Goal: Book appointment/travel/reservation

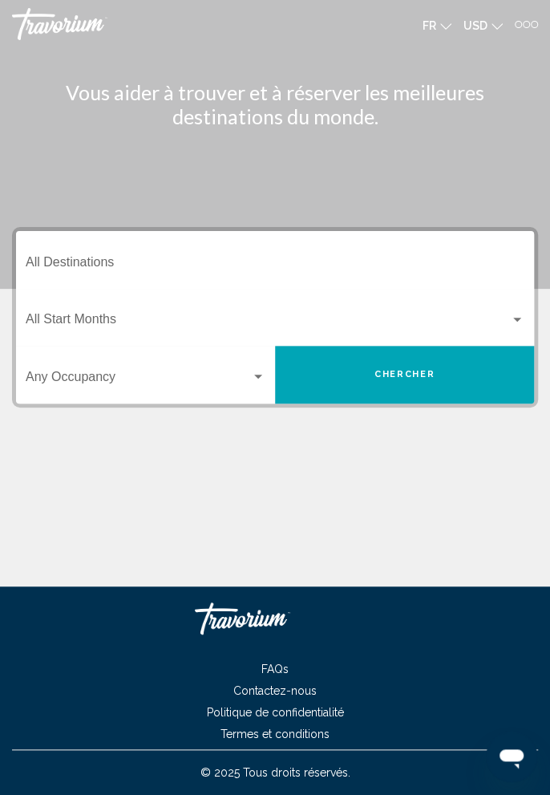
click at [537, 21] on div at bounding box center [534, 24] width 7 height 7
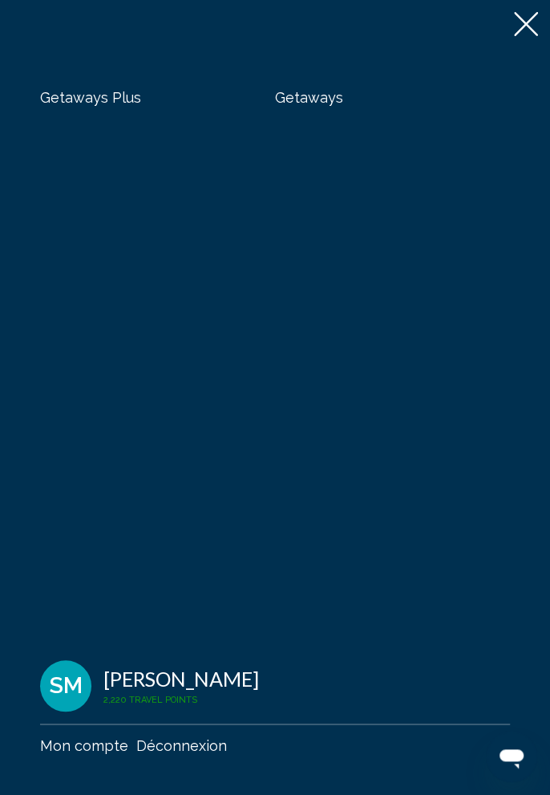
click at [314, 100] on span "Getaways" at bounding box center [309, 97] width 68 height 17
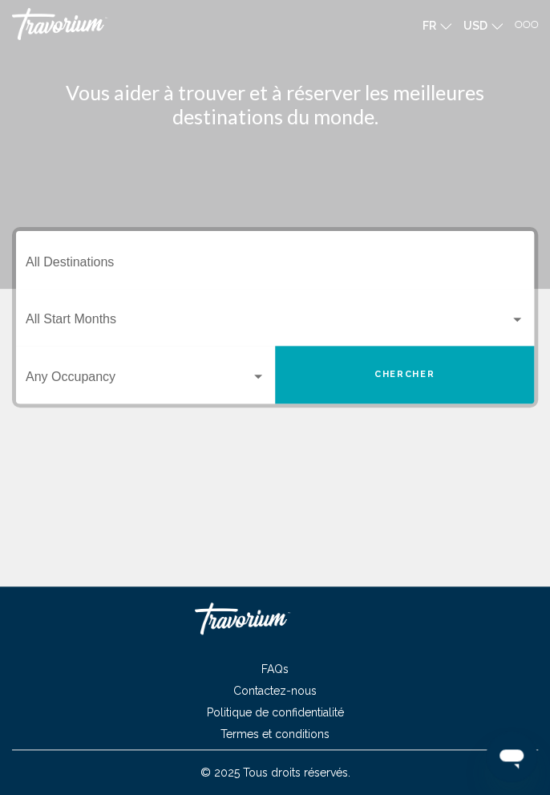
click at [484, 24] on span "USD" at bounding box center [476, 25] width 24 height 13
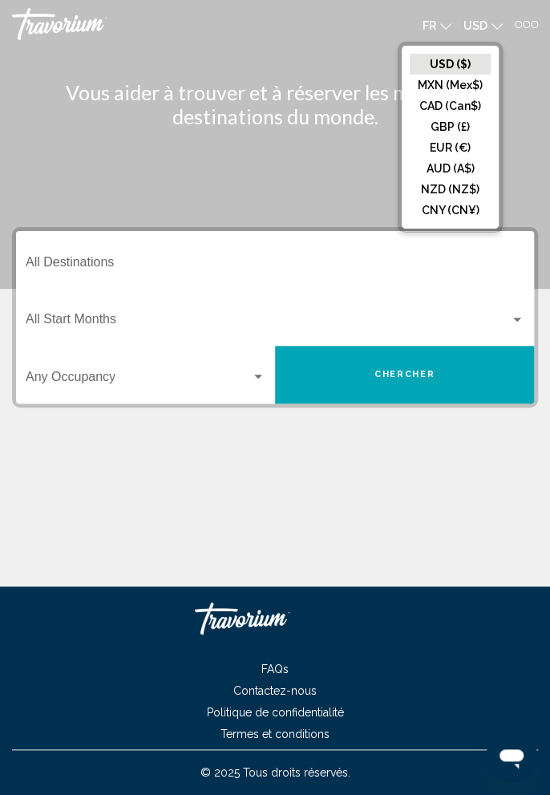
click at [450, 148] on button "EUR (€)" at bounding box center [450, 147] width 81 height 21
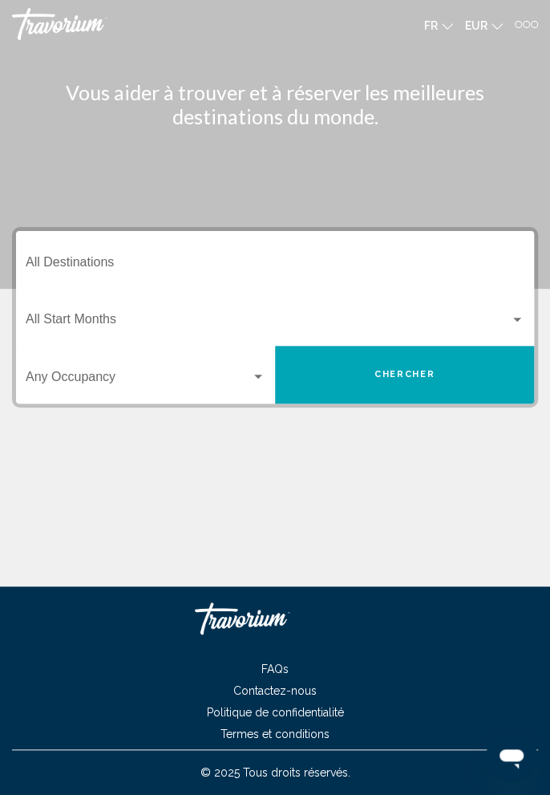
click at [155, 266] on input "Destination All Destinations" at bounding box center [275, 265] width 499 height 14
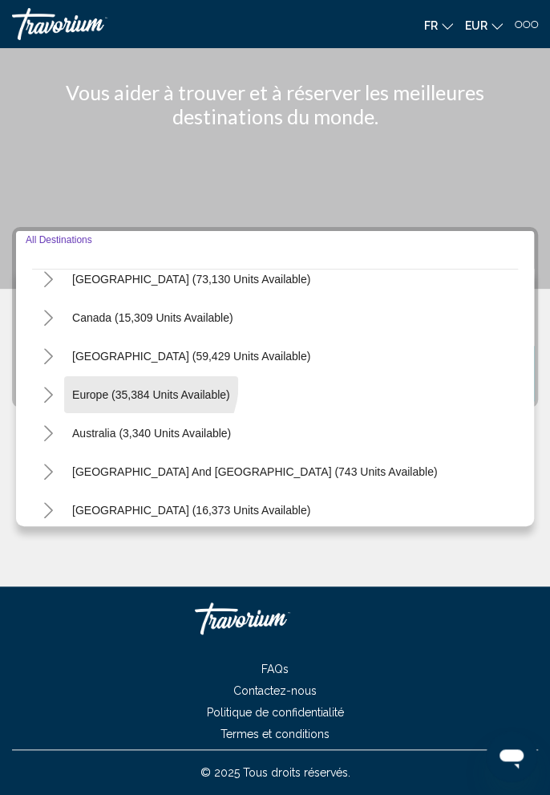
scroll to position [101, 0]
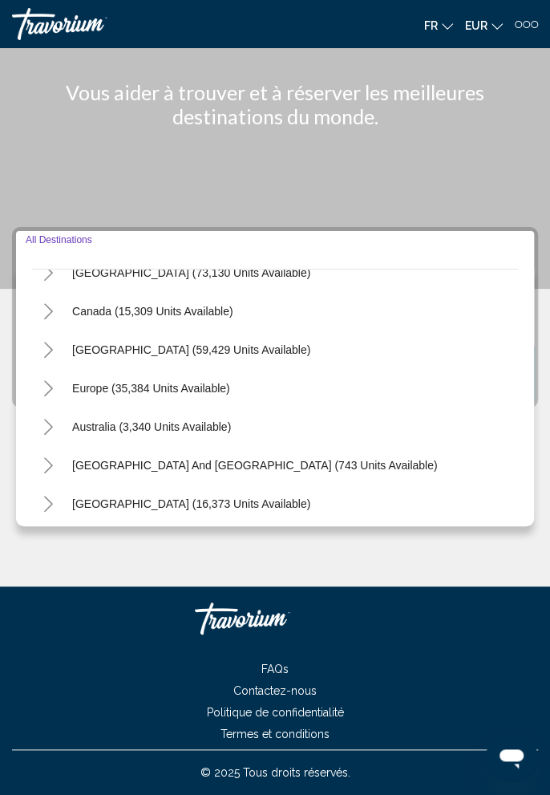
click at [34, 370] on div "Europe (35,384 units available)" at bounding box center [135, 388] width 206 height 37
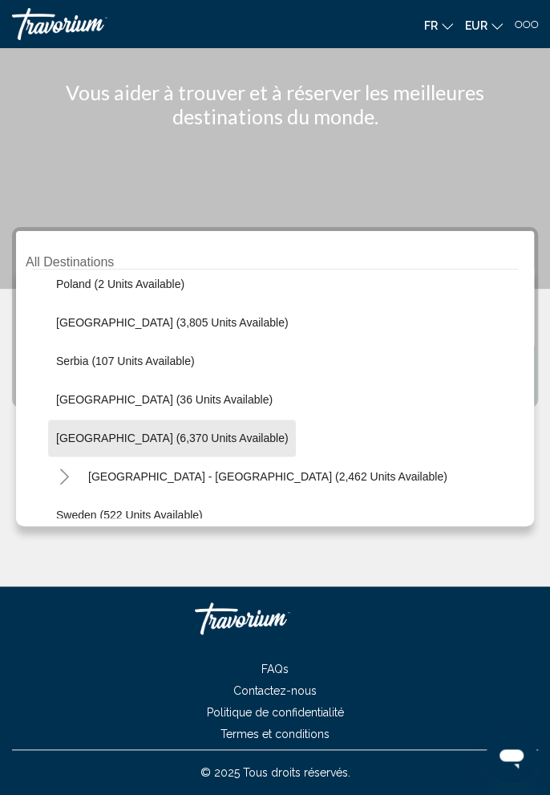
scroll to position [807, 0]
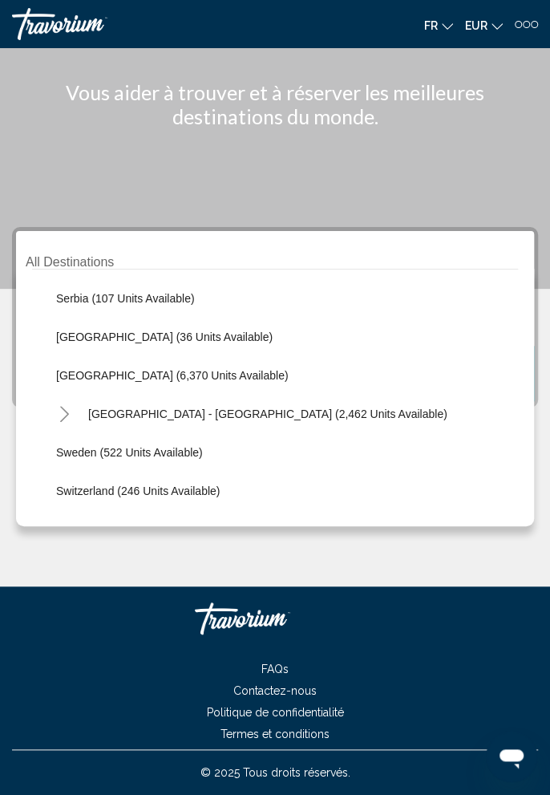
click at [158, 369] on span "[GEOGRAPHIC_DATA] (6,370 units available)" at bounding box center [172, 375] width 232 height 13
type input "**********"
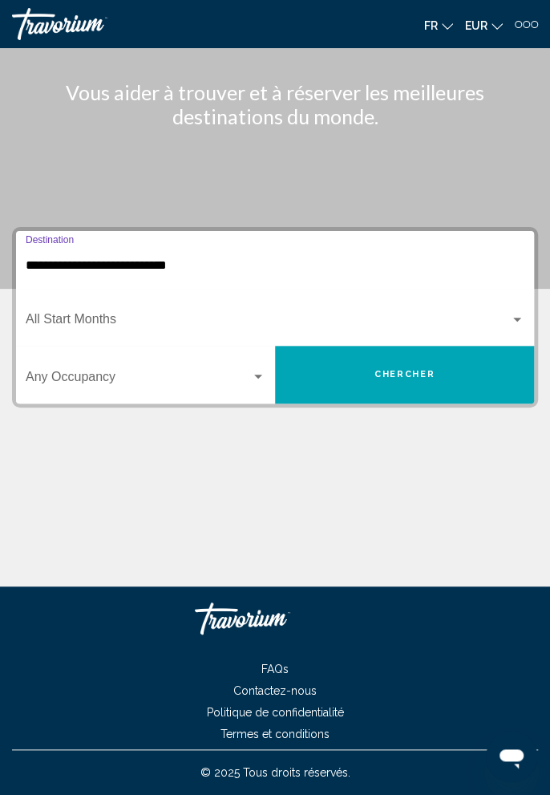
click at [162, 315] on span "Search widget" at bounding box center [268, 322] width 484 height 14
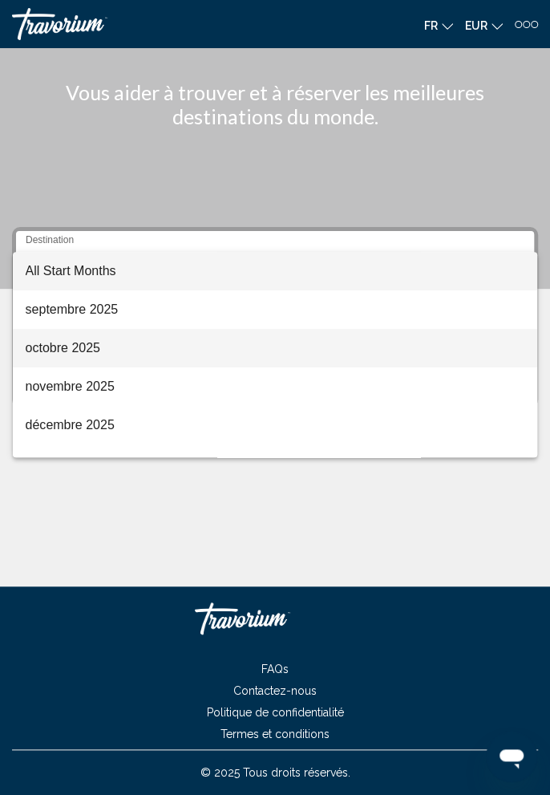
click at [91, 353] on span "octobre 2025" at bounding box center [276, 348] width 500 height 39
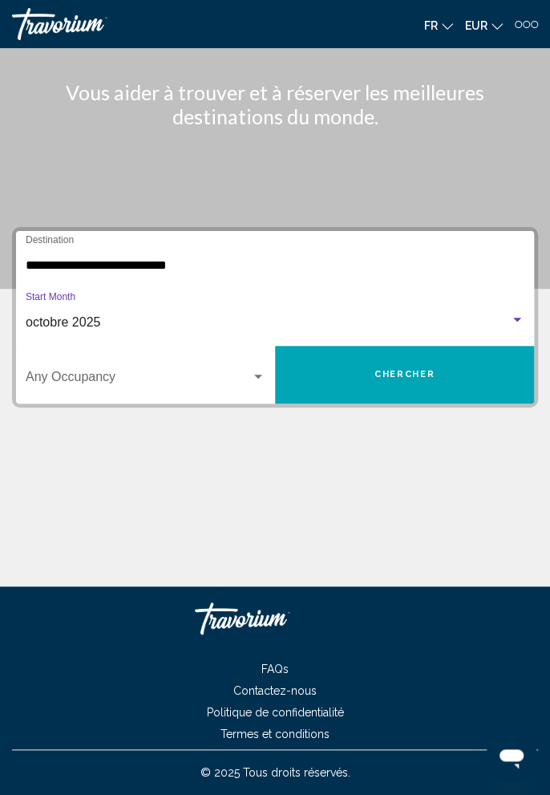
click at [184, 373] on span "Search widget" at bounding box center [138, 380] width 225 height 14
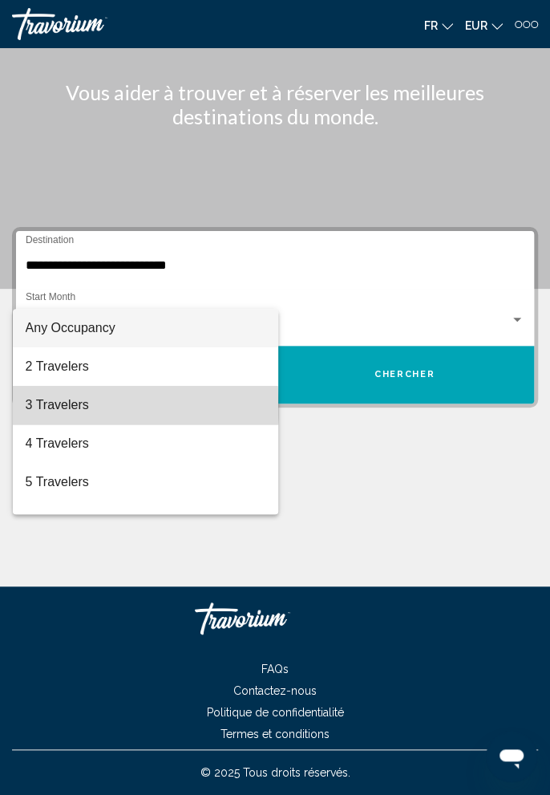
click at [82, 407] on span "3 Travelers" at bounding box center [146, 405] width 240 height 39
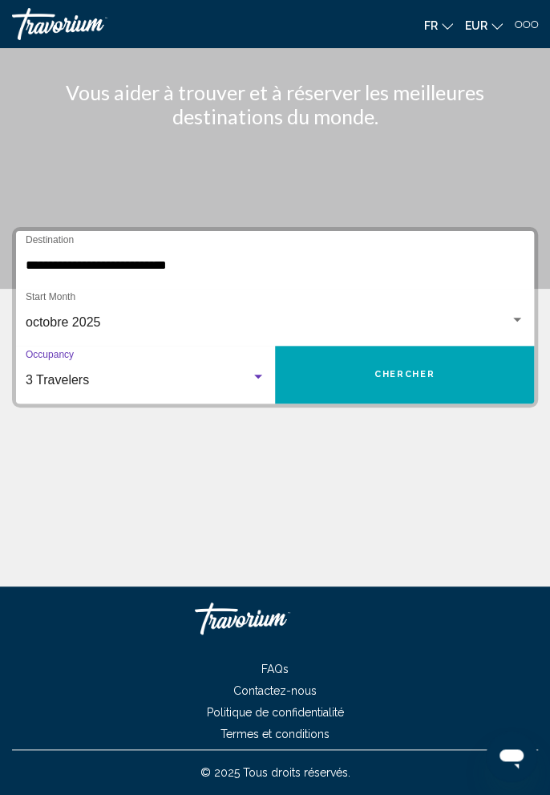
click at [421, 369] on span "Chercher" at bounding box center [405, 374] width 60 height 10
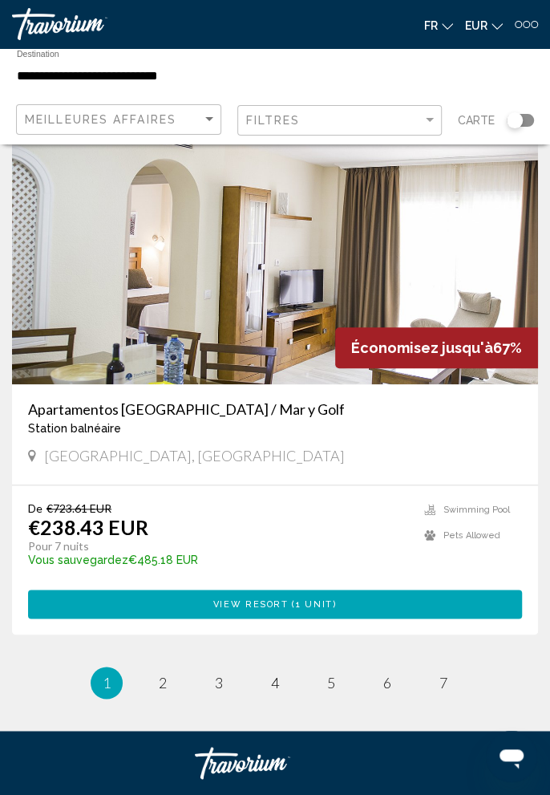
scroll to position [6109, 0]
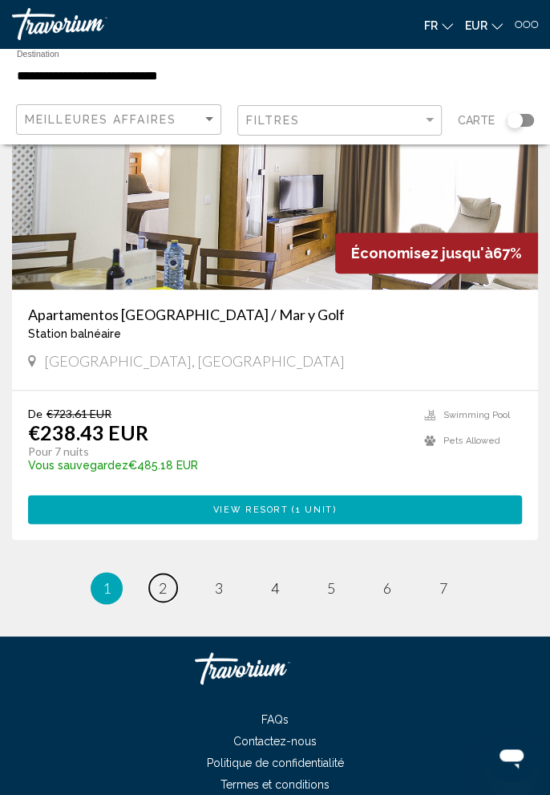
click at [169, 594] on link "page 2" at bounding box center [163, 588] width 28 height 28
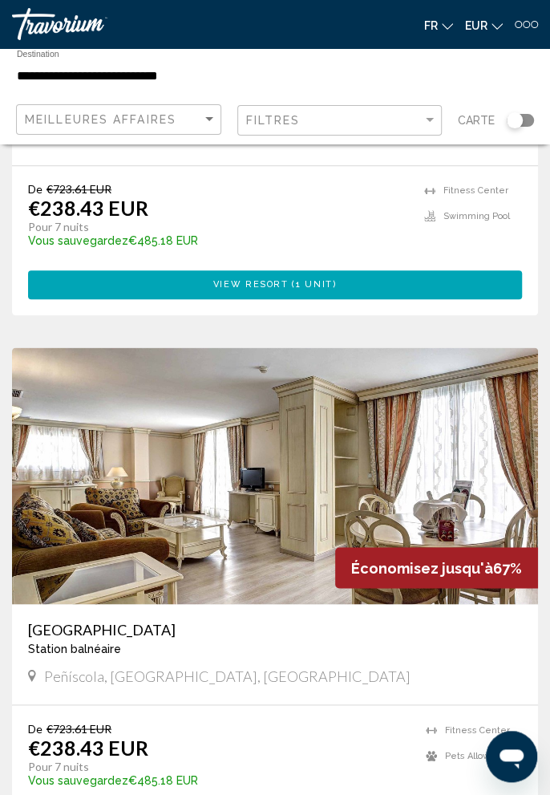
scroll to position [404, 0]
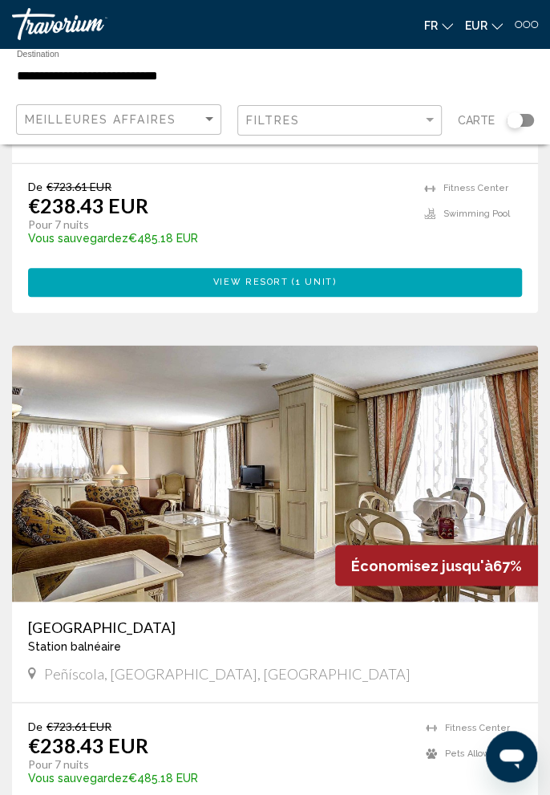
click at [143, 645] on div "Station balnéaire - Ceci est une station d'adultes seulement" at bounding box center [275, 645] width 494 height 13
click at [106, 631] on h3 "[GEOGRAPHIC_DATA]" at bounding box center [275, 627] width 494 height 18
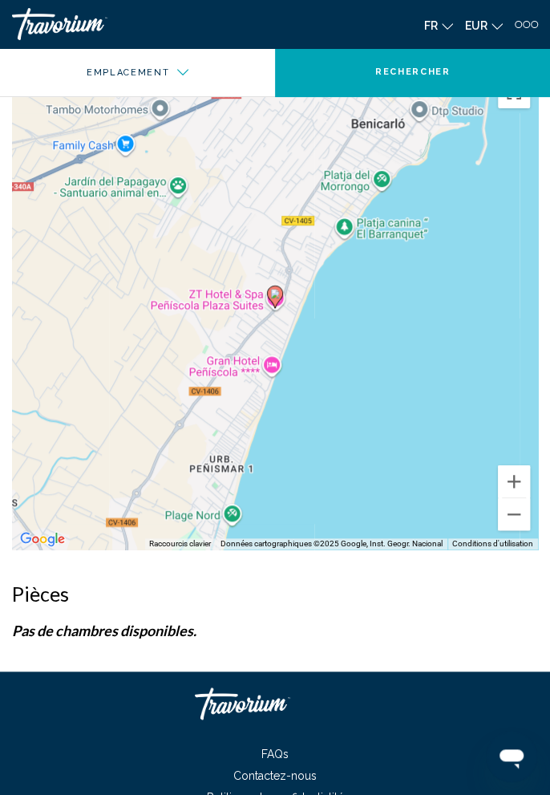
scroll to position [2068, 0]
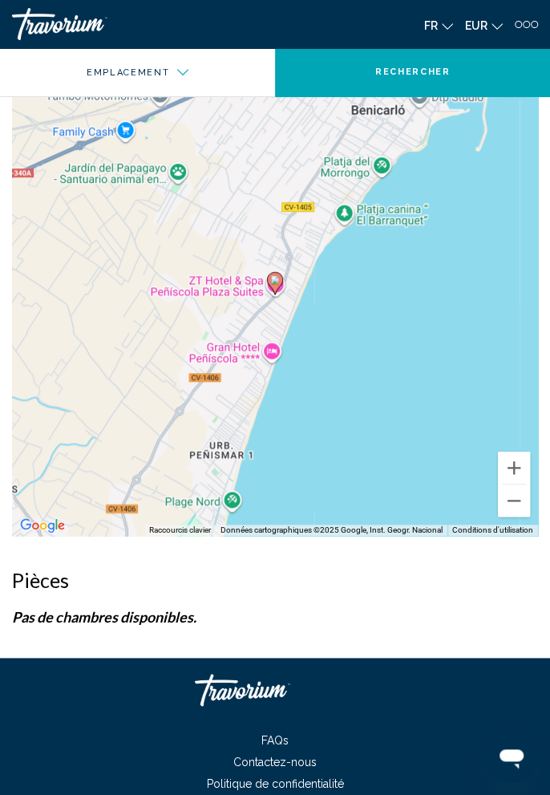
click at [211, 608] on p "Pas de chambres disponibles." at bounding box center [275, 617] width 526 height 18
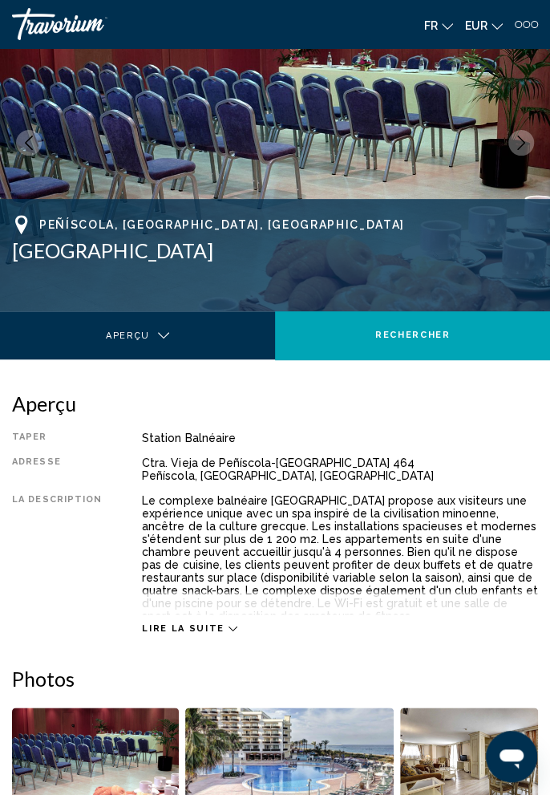
scroll to position [0, 0]
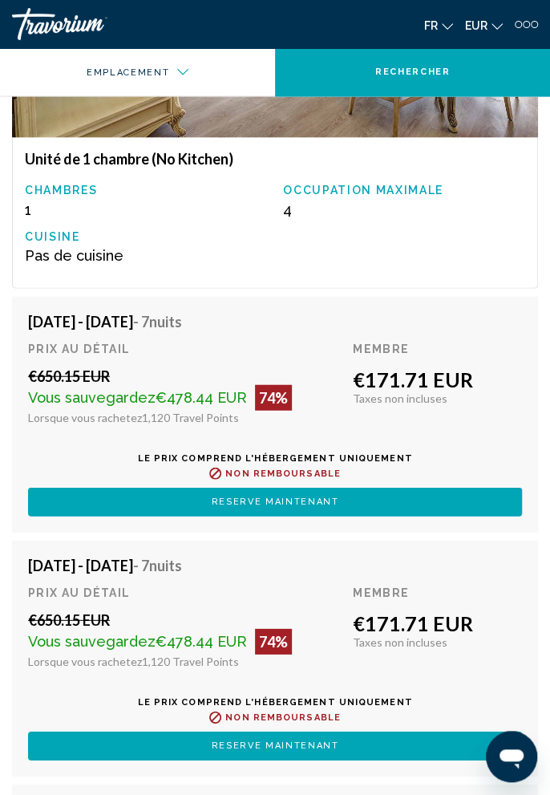
scroll to position [2985, 0]
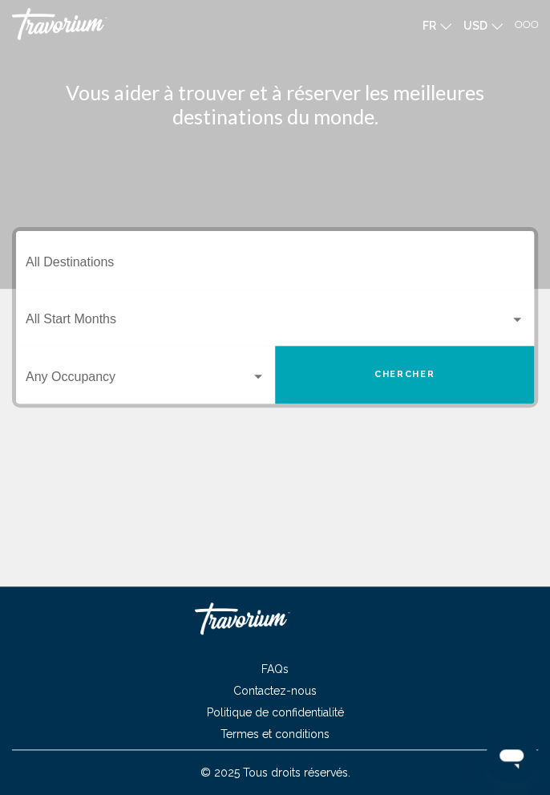
click at [534, 23] on div at bounding box center [534, 24] width 7 height 7
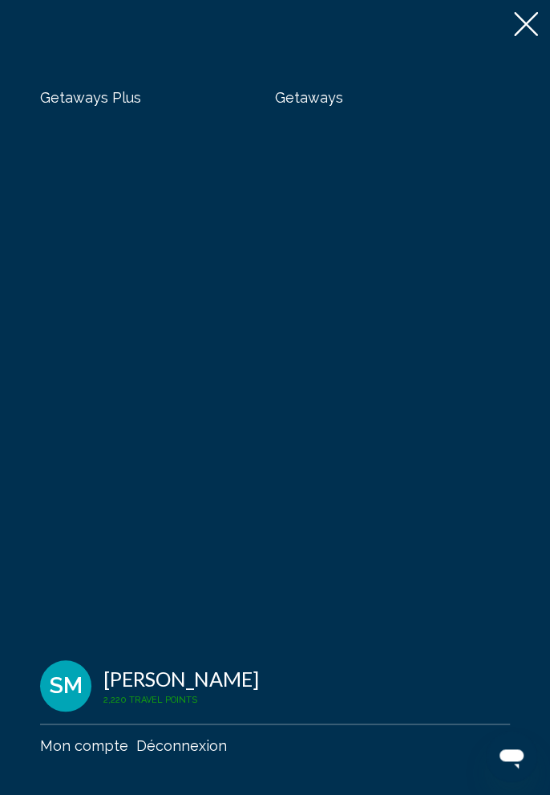
click at [326, 101] on span "Getaways" at bounding box center [309, 97] width 68 height 17
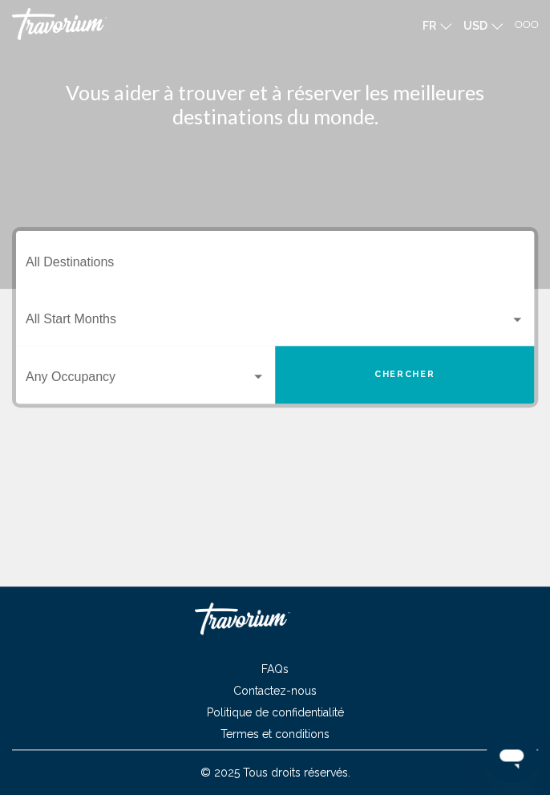
click at [482, 31] on span "USD" at bounding box center [476, 25] width 24 height 13
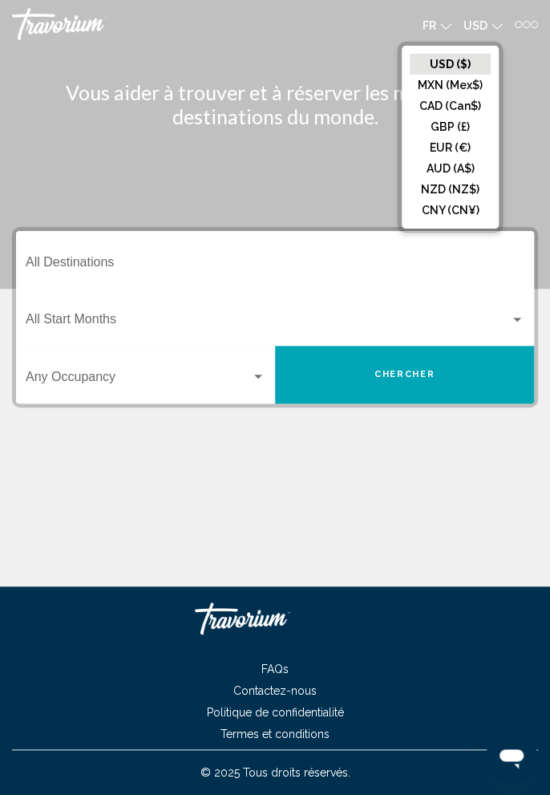
click at [462, 150] on button "EUR (€)" at bounding box center [450, 147] width 81 height 21
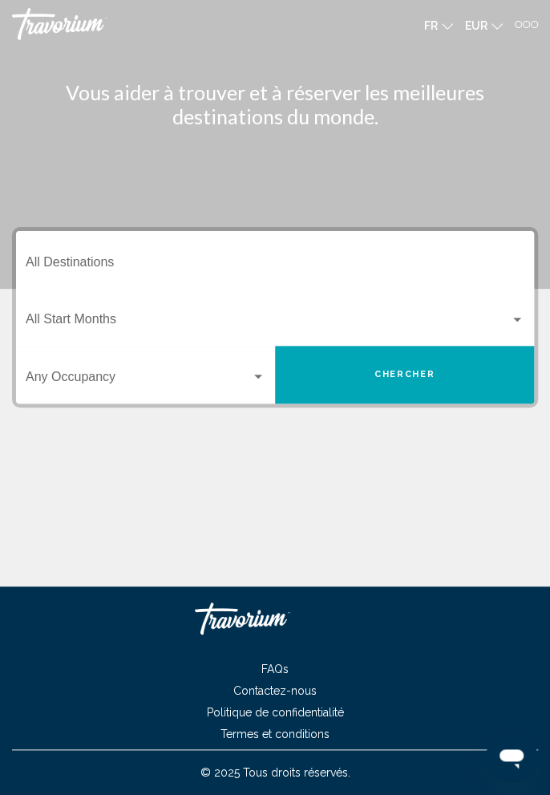
click at [259, 259] on input "Destination All Destinations" at bounding box center [275, 265] width 499 height 14
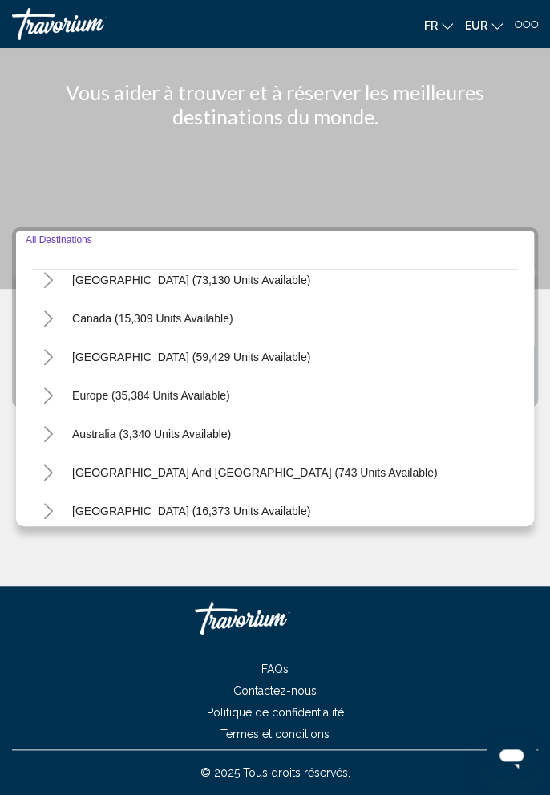
scroll to position [95, 0]
click at [52, 387] on icon "Toggle Europe (35,384 units available)" at bounding box center [49, 395] width 12 height 16
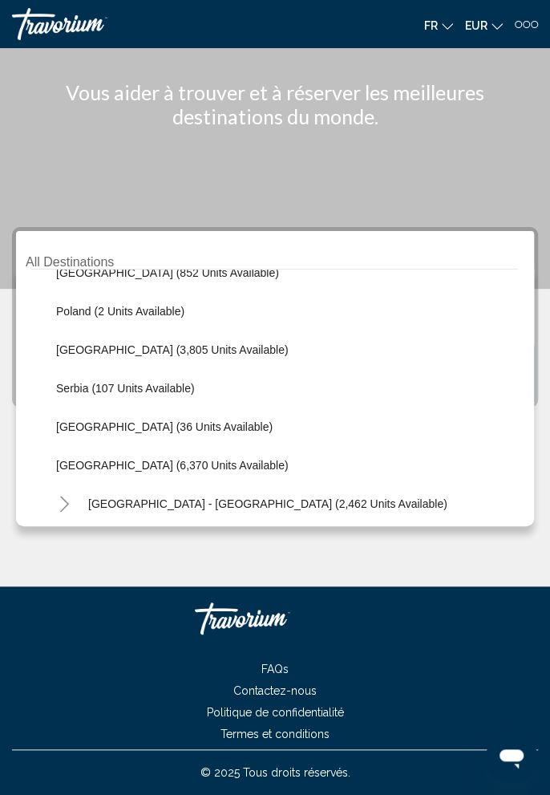
scroll to position [724, 0]
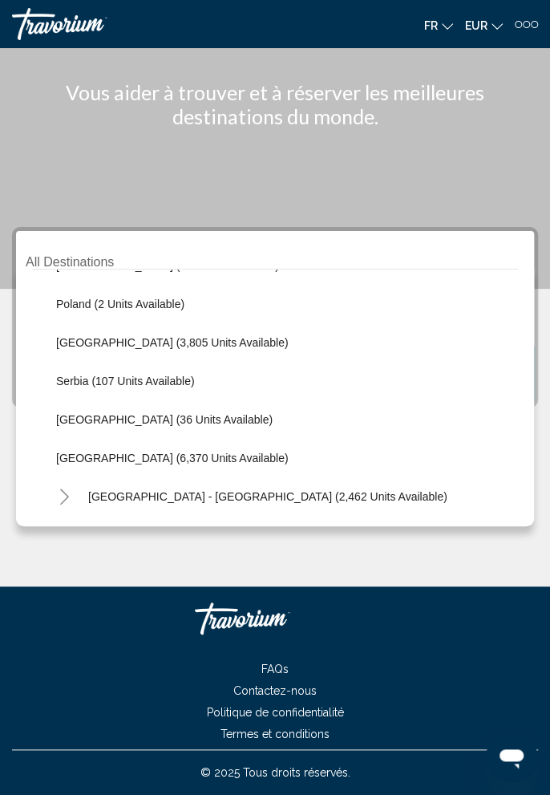
click at [163, 452] on span "[GEOGRAPHIC_DATA] (6,370 units available)" at bounding box center [172, 458] width 232 height 13
type input "**********"
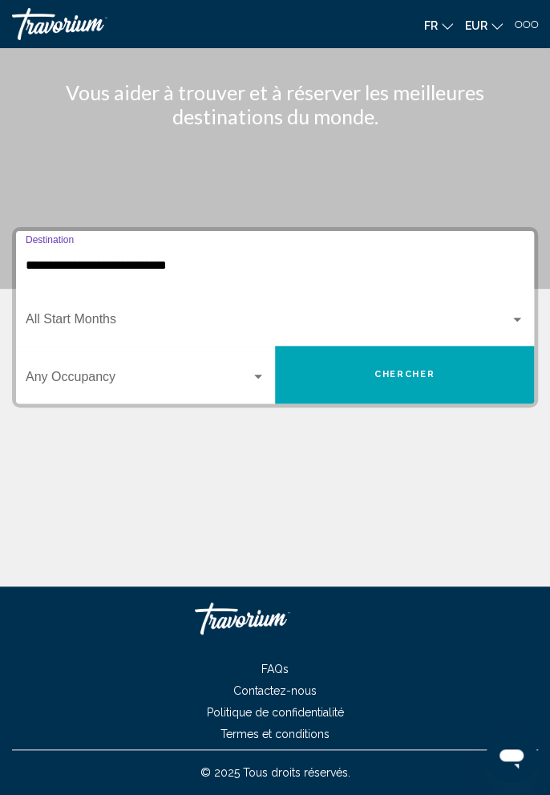
click at [213, 315] on span "Search widget" at bounding box center [268, 322] width 484 height 14
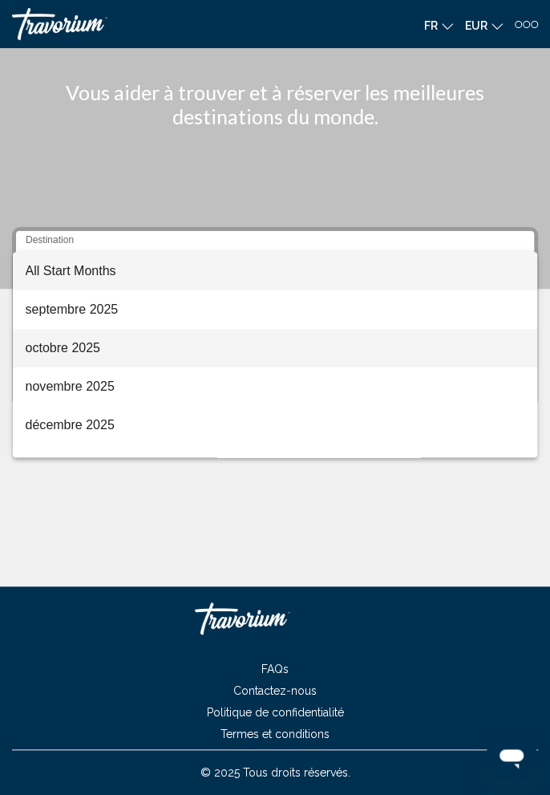
click at [109, 351] on span "octobre 2025" at bounding box center [276, 348] width 500 height 39
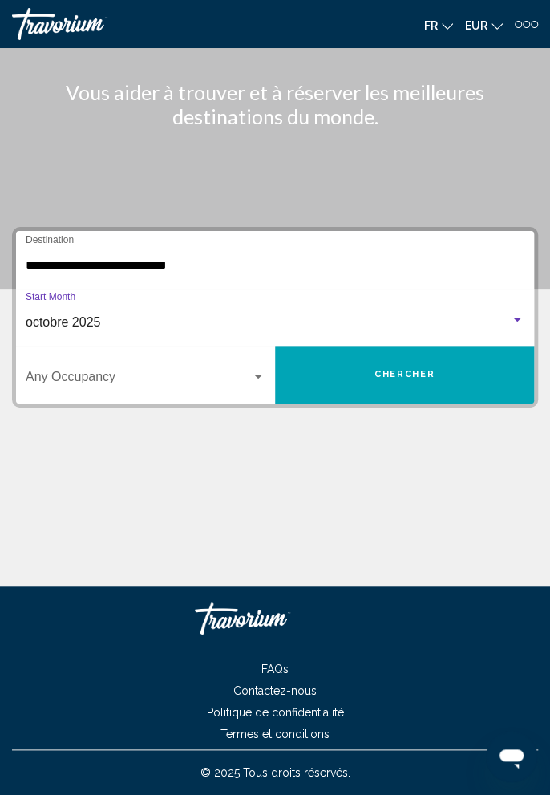
click at [185, 373] on span "Search widget" at bounding box center [138, 380] width 225 height 14
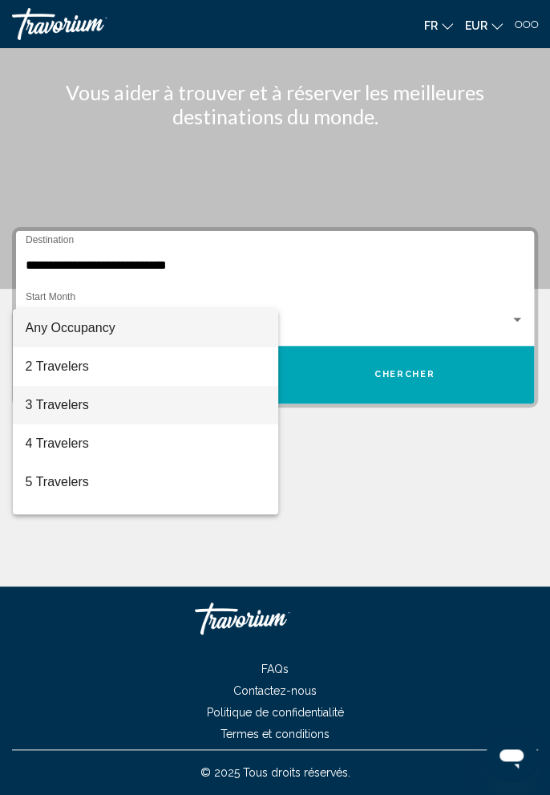
click at [100, 408] on span "3 Travelers" at bounding box center [146, 405] width 240 height 39
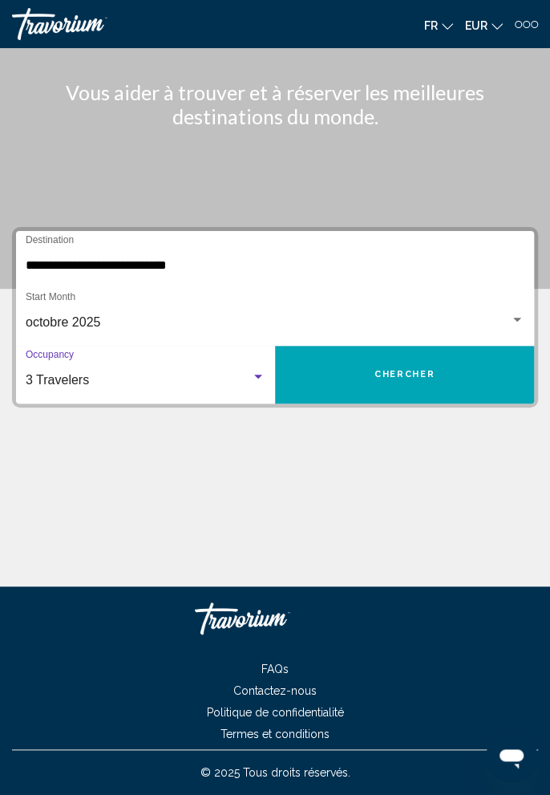
click at [384, 369] on span "Chercher" at bounding box center [405, 374] width 60 height 10
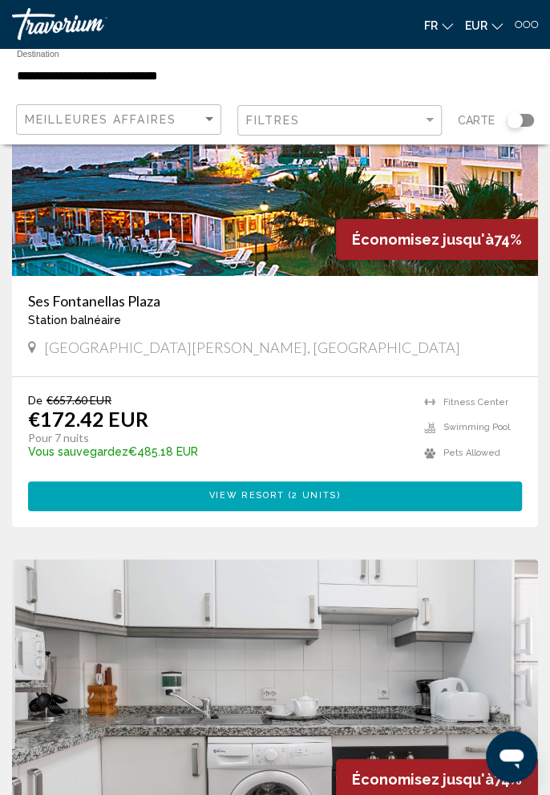
scroll to position [1805, 0]
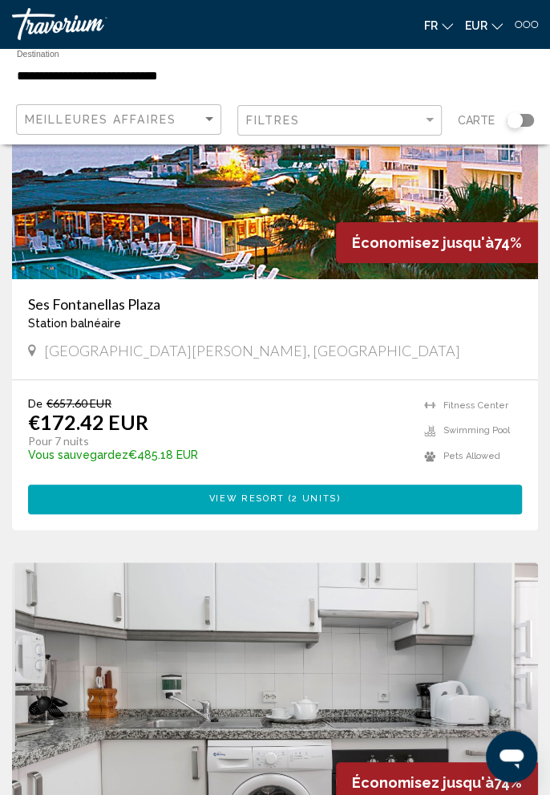
click at [140, 302] on h3 "Ses Fontanellas Plaza" at bounding box center [275, 304] width 494 height 18
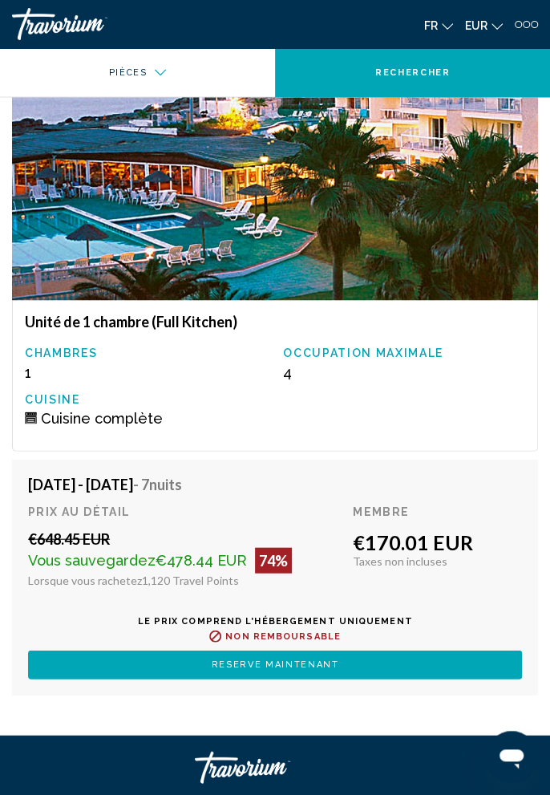
scroll to position [2702, 0]
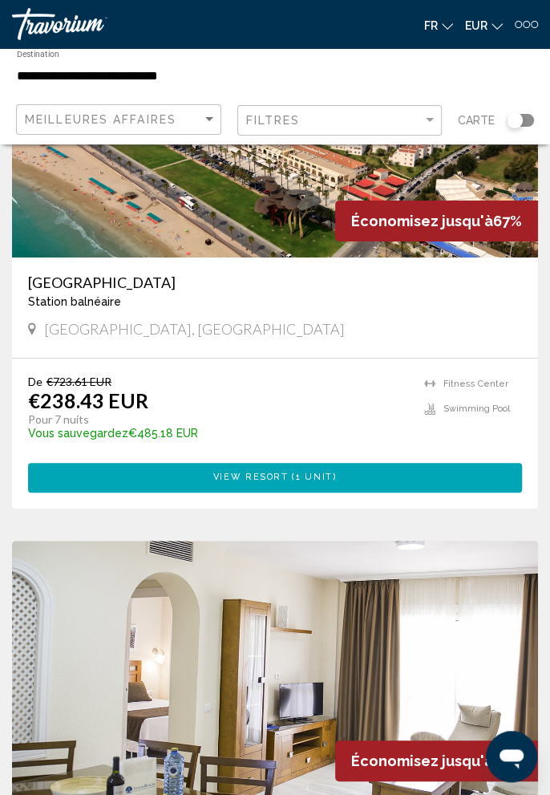
scroll to position [5635, 0]
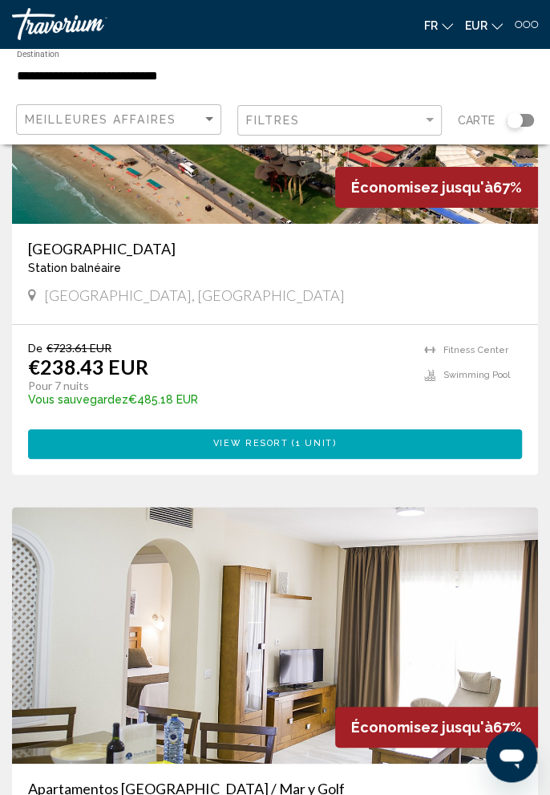
click at [83, 257] on h3 "[GEOGRAPHIC_DATA]" at bounding box center [275, 249] width 494 height 18
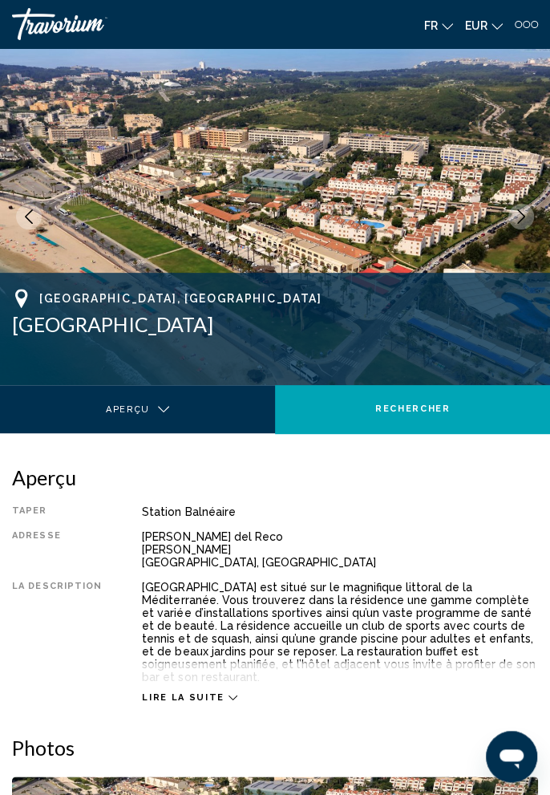
click at [515, 216] on icon "Next image" at bounding box center [521, 216] width 14 height 14
click at [513, 225] on button "Next image" at bounding box center [522, 217] width 26 height 26
click at [517, 218] on icon "Next image" at bounding box center [521, 216] width 14 height 14
click at [514, 213] on icon "Next image" at bounding box center [521, 216] width 14 height 14
click at [516, 217] on icon "Next image" at bounding box center [521, 216] width 14 height 14
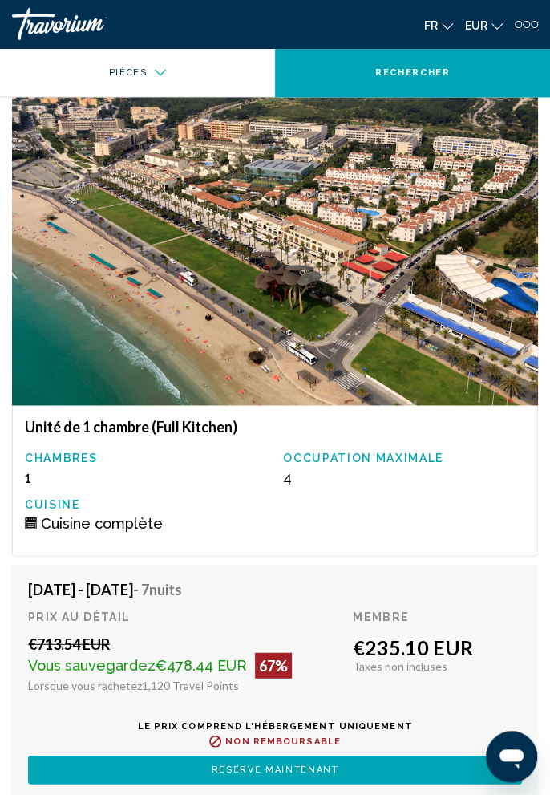
scroll to position [2737, 0]
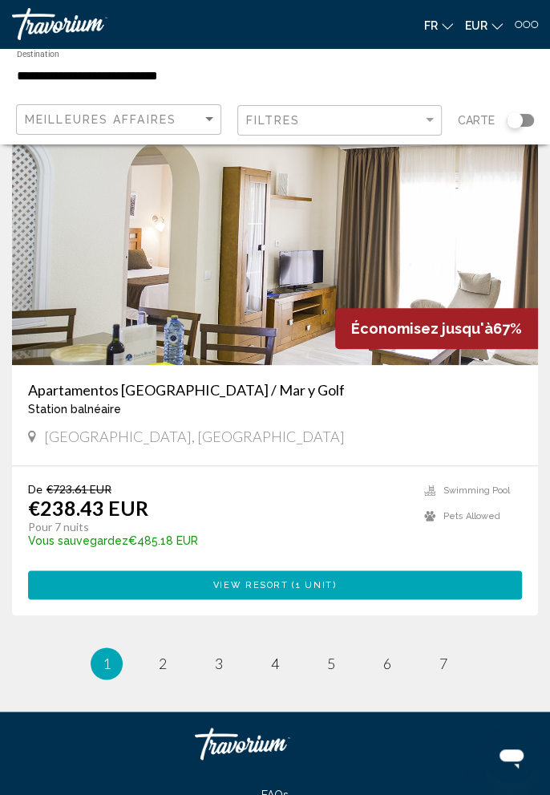
scroll to position [6035, 0]
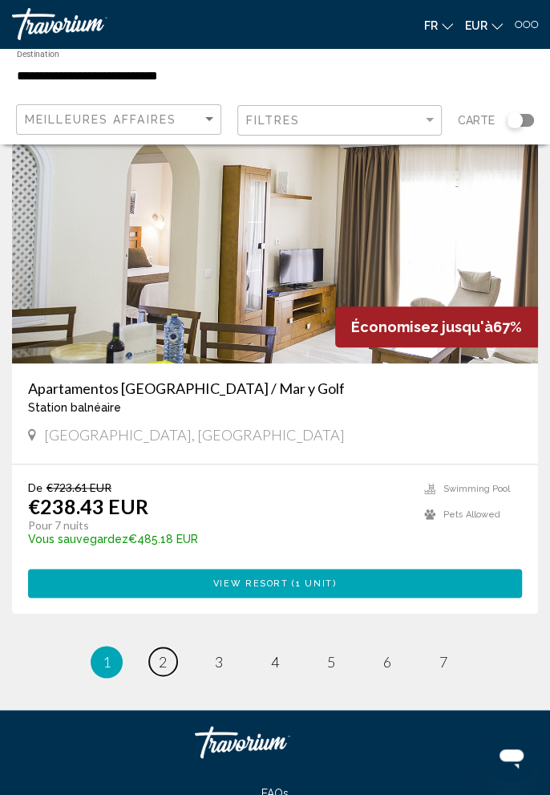
click at [170, 658] on link "page 2" at bounding box center [163, 661] width 28 height 28
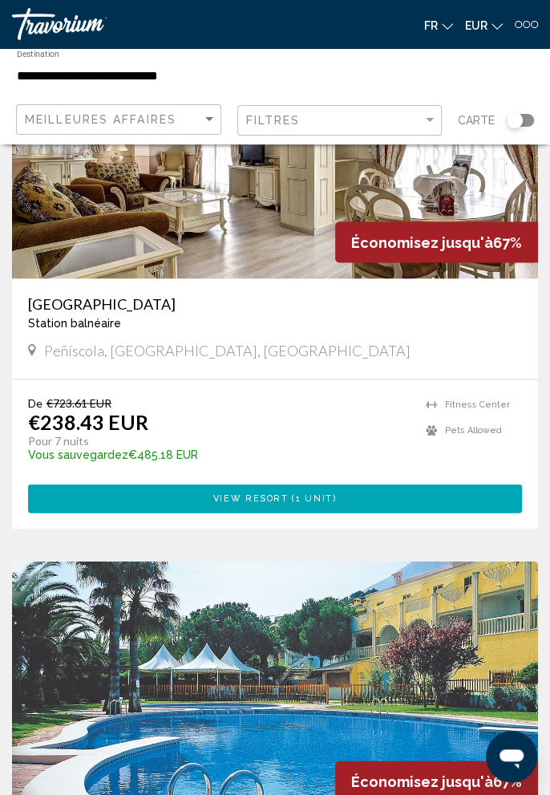
scroll to position [717, 0]
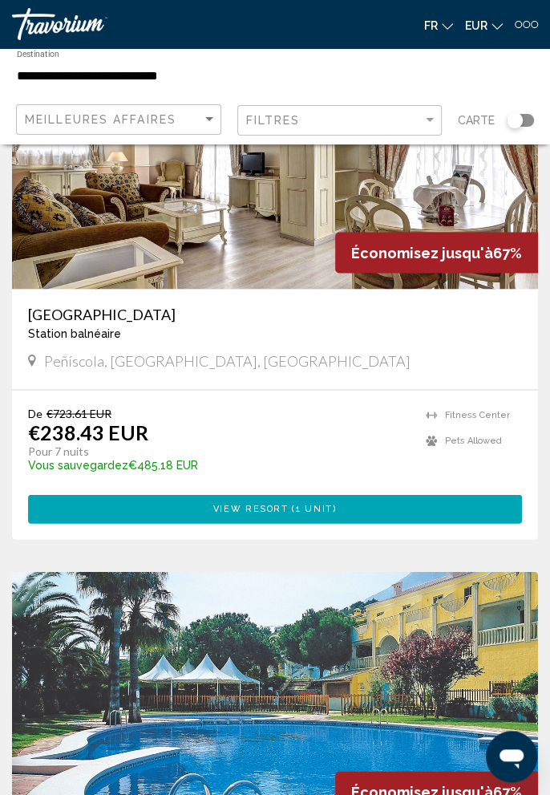
click at [102, 309] on h3 "[GEOGRAPHIC_DATA]" at bounding box center [275, 314] width 494 height 18
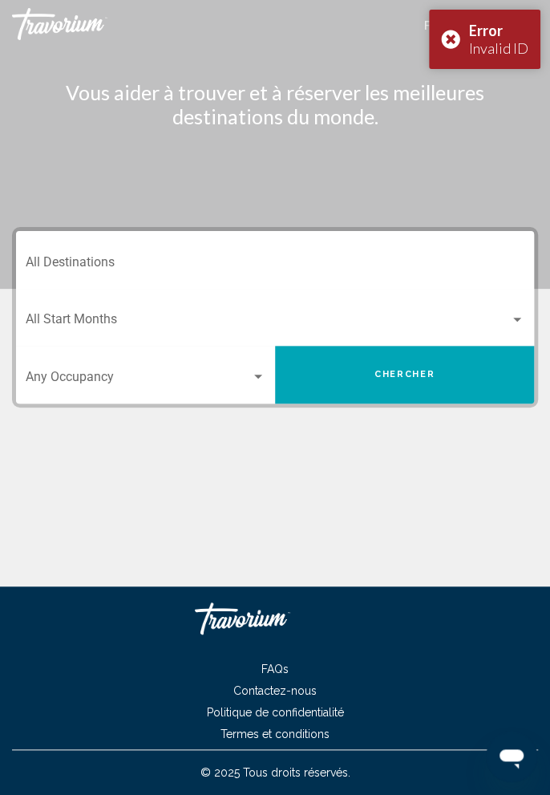
click at [446, 35] on div "Error Invalid ID" at bounding box center [484, 39] width 111 height 59
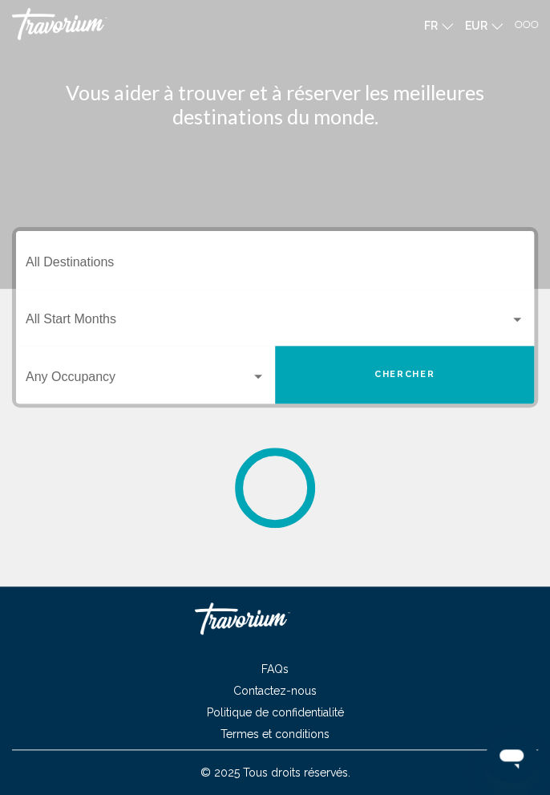
click at [529, 36] on div "fr English Español Français Italiano Português русский EUR USD ($) MXN (Mex$) C…" at bounding box center [410, 24] width 255 height 26
click at [534, 26] on div at bounding box center [534, 24] width 7 height 7
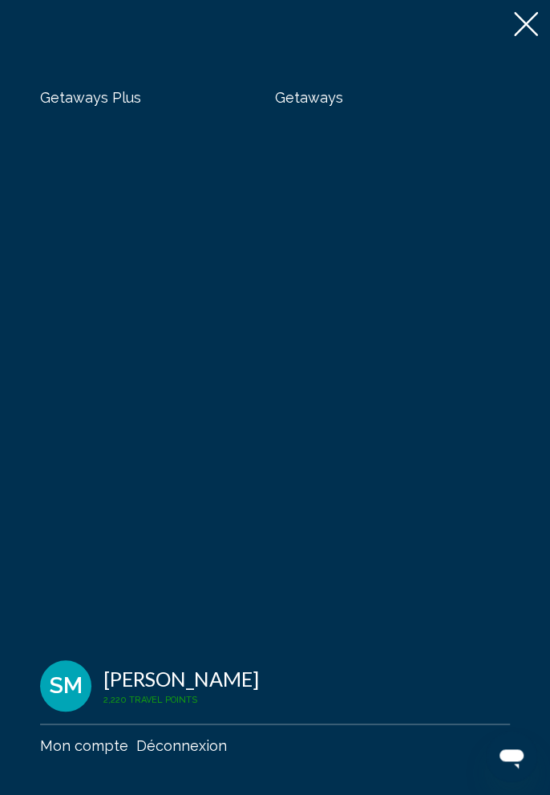
click at [102, 94] on span "Getaways Plus" at bounding box center [90, 97] width 101 height 17
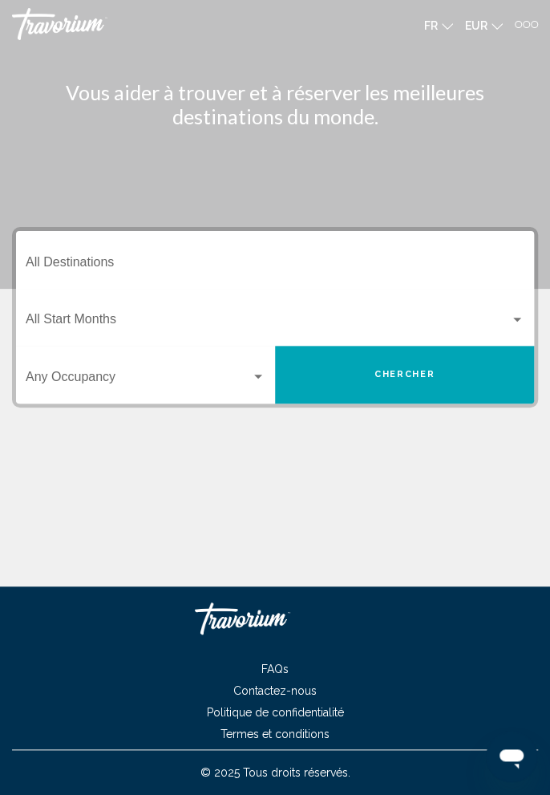
click at [263, 258] on input "Destination All Destinations" at bounding box center [275, 265] width 499 height 14
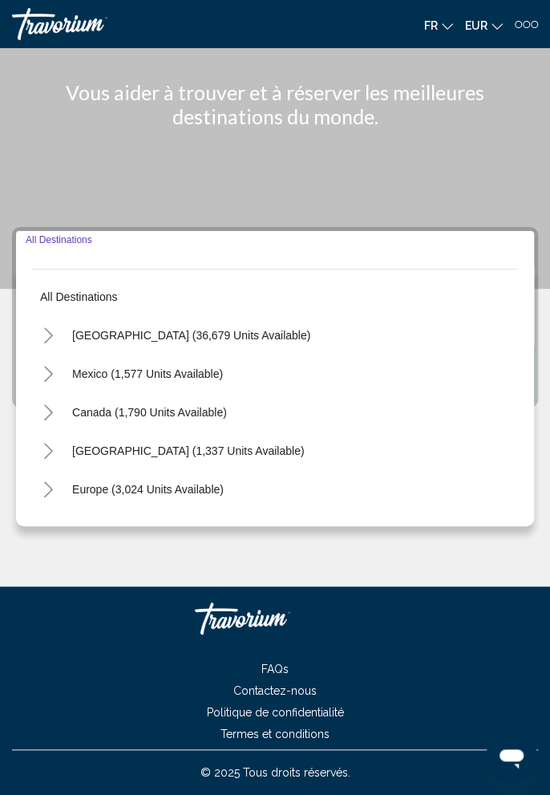
scroll to position [51, 0]
click at [45, 481] on icon "Toggle Europe (3,024 units available)" at bounding box center [49, 489] width 12 height 16
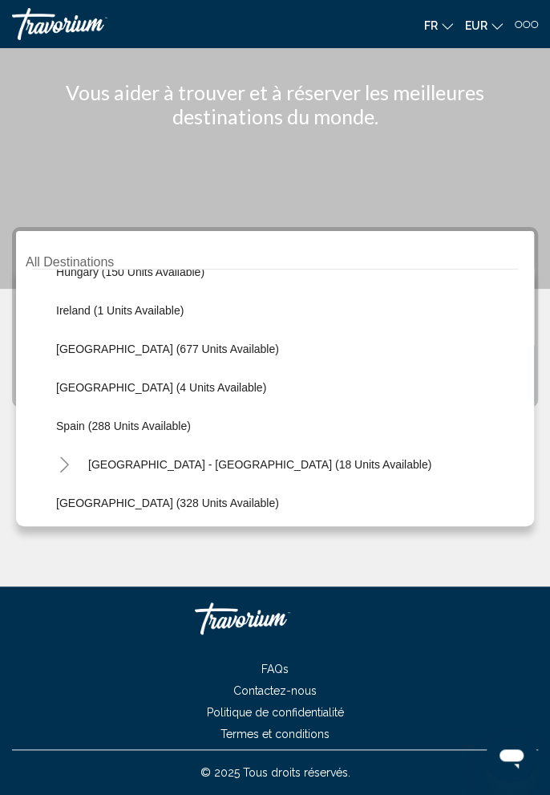
scroll to position [571, 0]
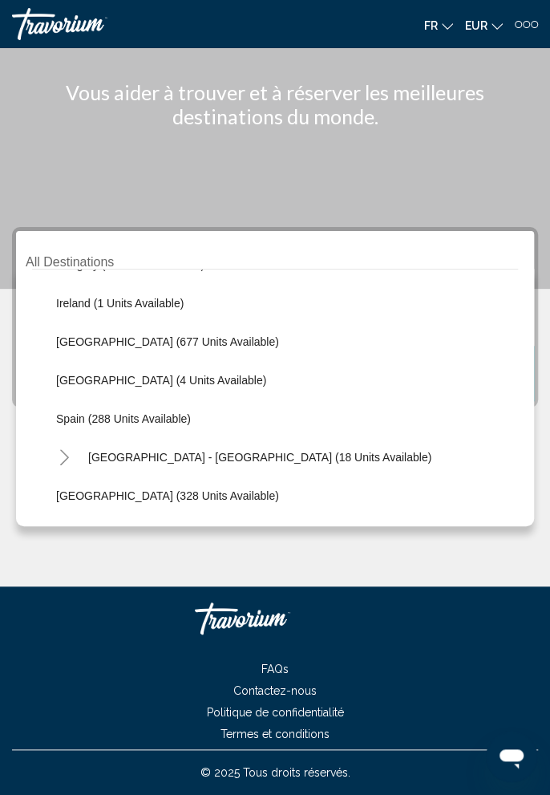
click at [172, 400] on button "Spain (288 units available)" at bounding box center [123, 418] width 151 height 37
type input "**********"
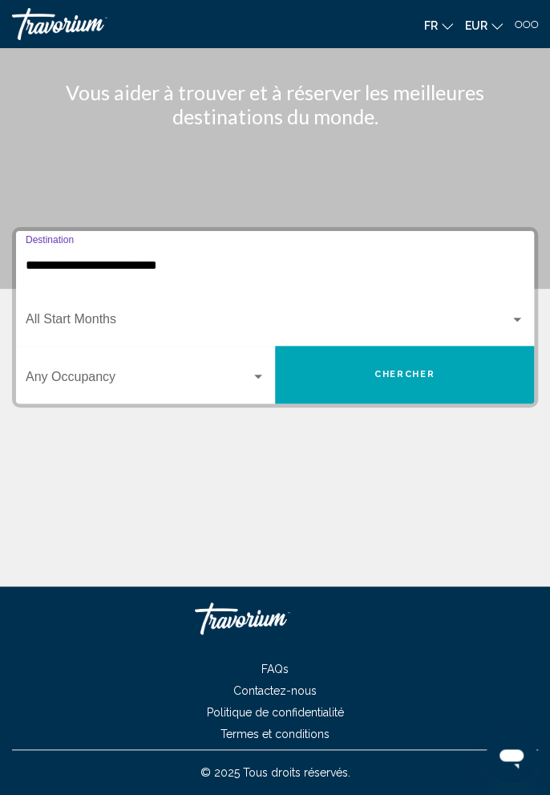
click at [233, 315] on span "Search widget" at bounding box center [268, 322] width 484 height 14
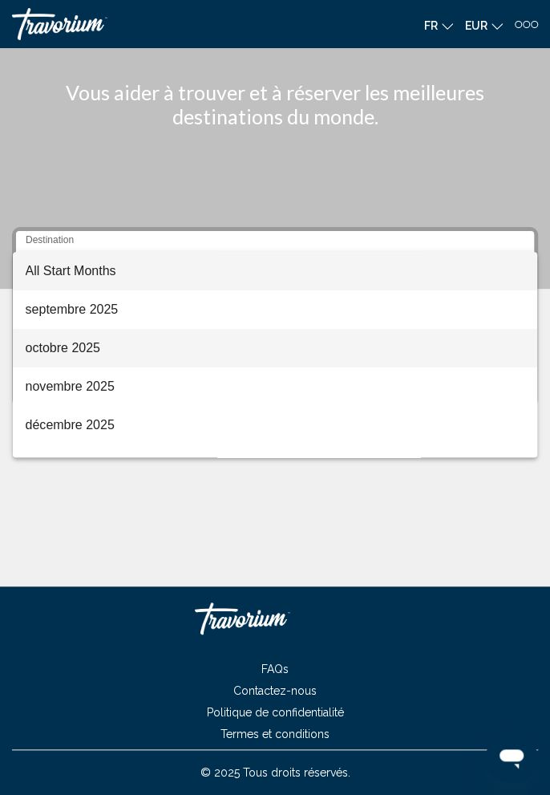
click at [117, 352] on span "octobre 2025" at bounding box center [276, 348] width 500 height 39
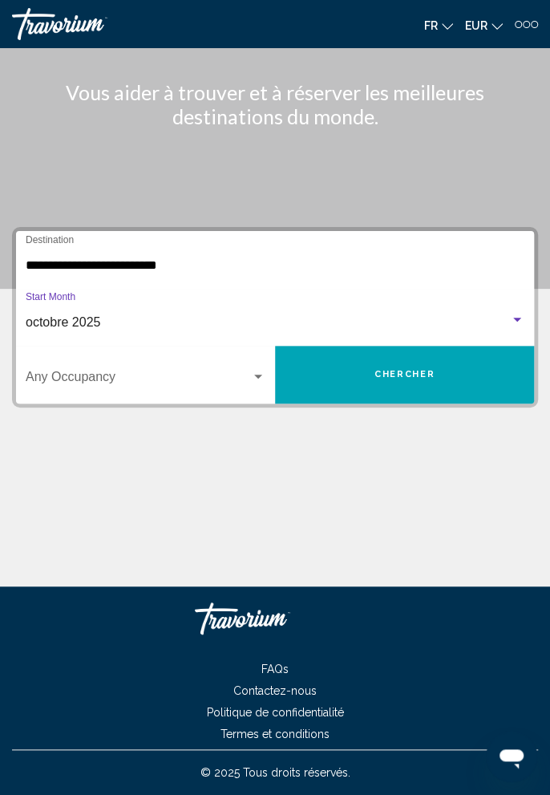
click at [217, 373] on span "Search widget" at bounding box center [138, 380] width 225 height 14
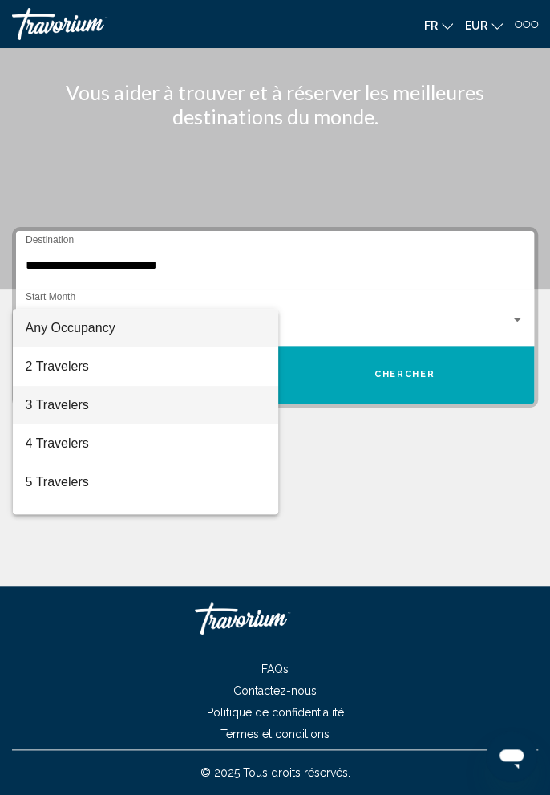
click at [108, 403] on span "3 Travelers" at bounding box center [146, 405] width 240 height 39
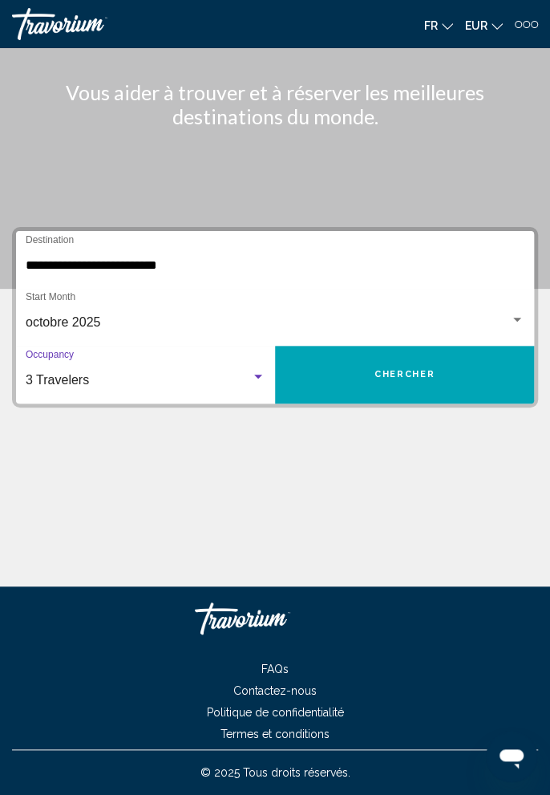
click at [369, 346] on button "Chercher" at bounding box center [404, 375] width 259 height 58
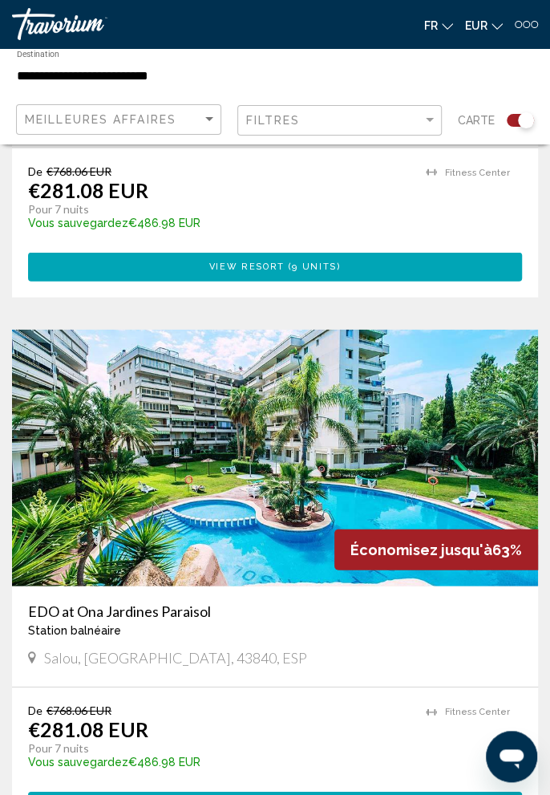
scroll to position [2931, 0]
click at [187, 602] on h3 "EDO at Ona Jardines Paraisol" at bounding box center [275, 611] width 494 height 18
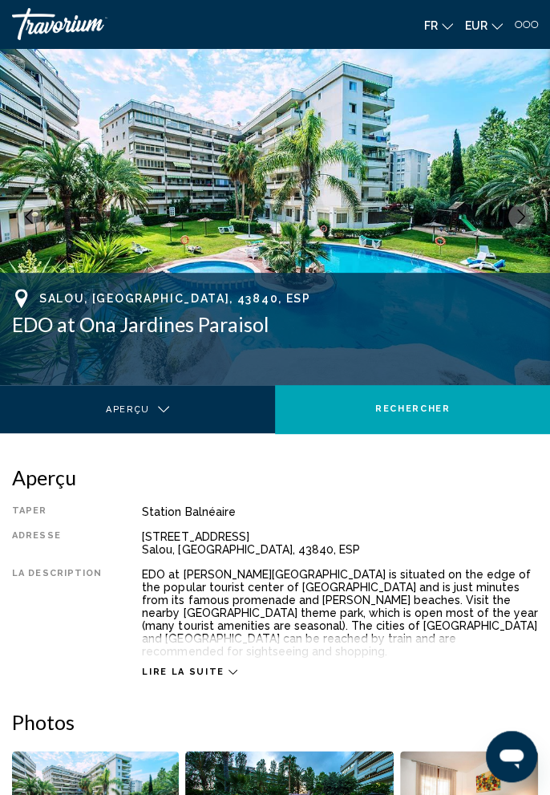
click at [229, 667] on icon "Main content" at bounding box center [233, 671] width 9 height 9
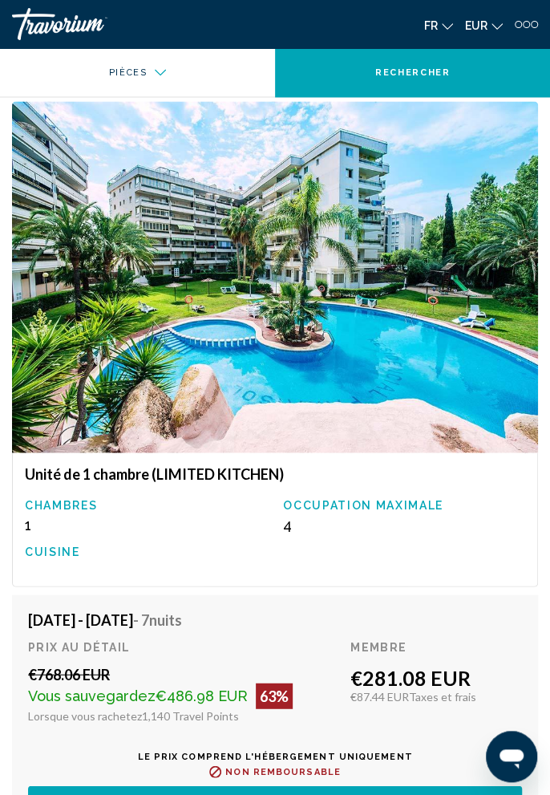
scroll to position [2729, 0]
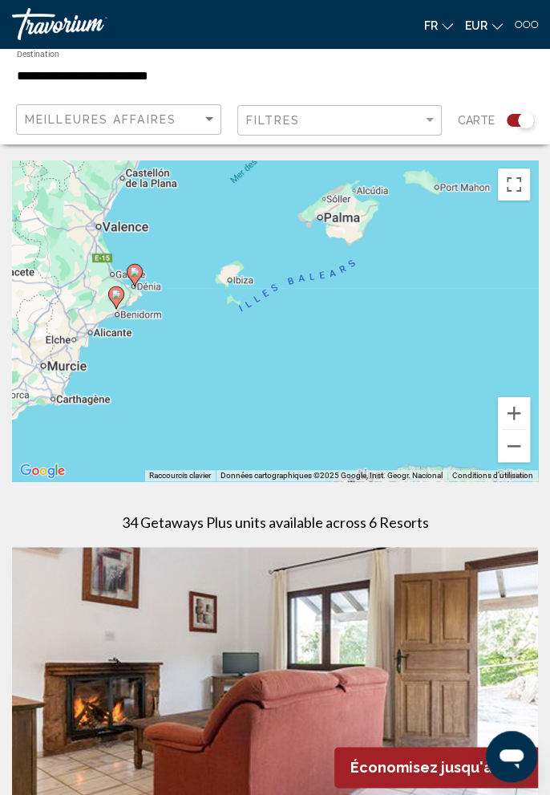
click at [139, 276] on icon "Main content" at bounding box center [135, 275] width 14 height 21
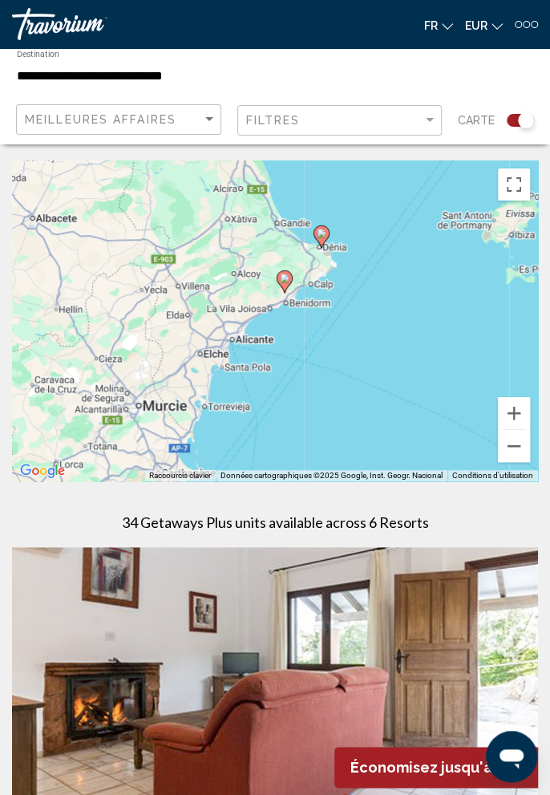
click at [286, 286] on icon "Main content" at bounding box center [285, 281] width 14 height 21
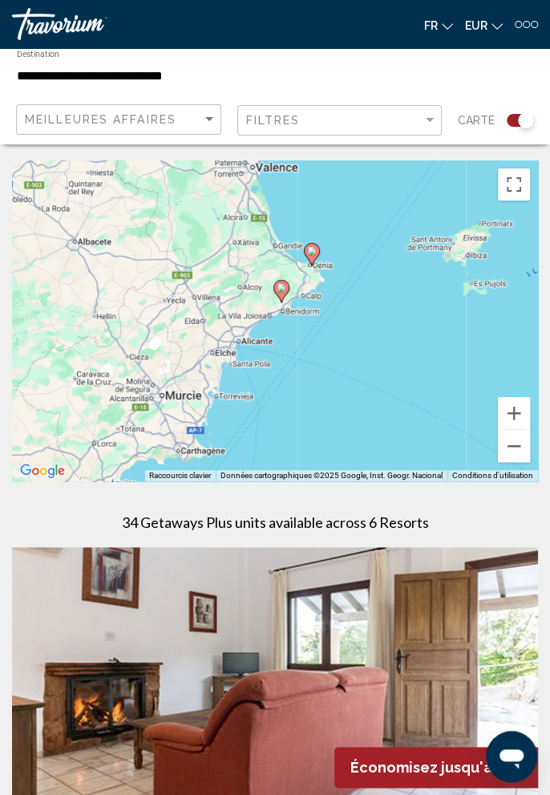
type input "**********"
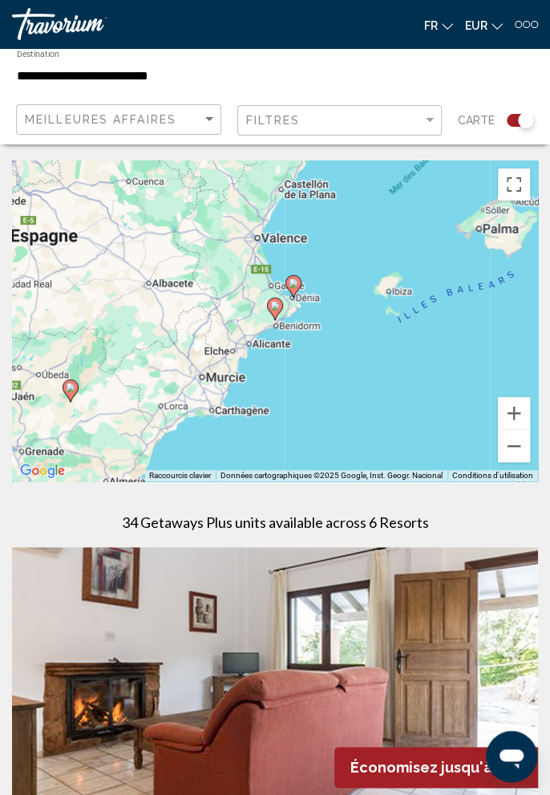
click at [294, 331] on div "Pour naviguer, appuyez sur les touches fléchées. Pour activer le glissement ave…" at bounding box center [275, 320] width 526 height 321
click at [278, 317] on gmp-advanced-marker "Main content" at bounding box center [275, 309] width 16 height 24
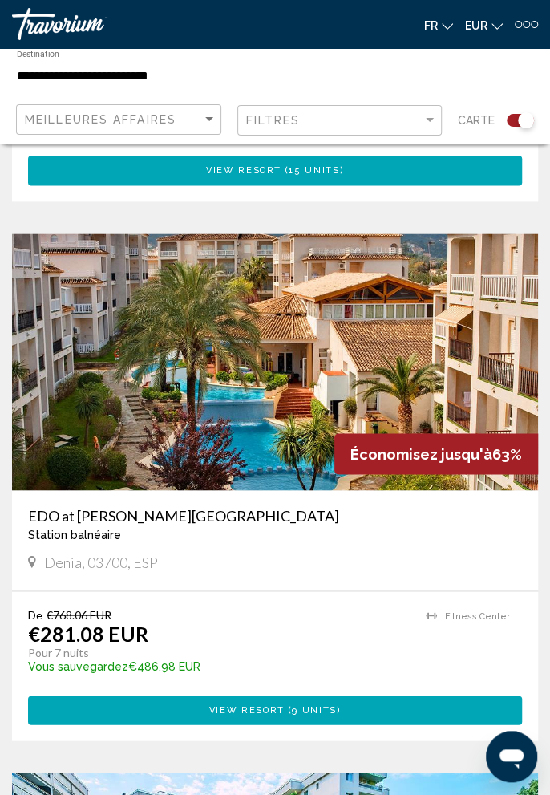
scroll to position [2490, 0]
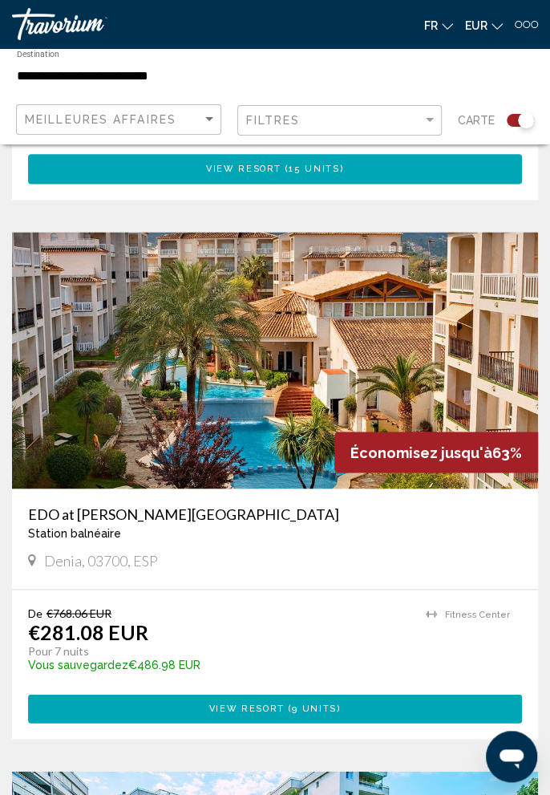
click at [186, 505] on h3 "EDO at [PERSON_NAME][GEOGRAPHIC_DATA]" at bounding box center [275, 514] width 494 height 18
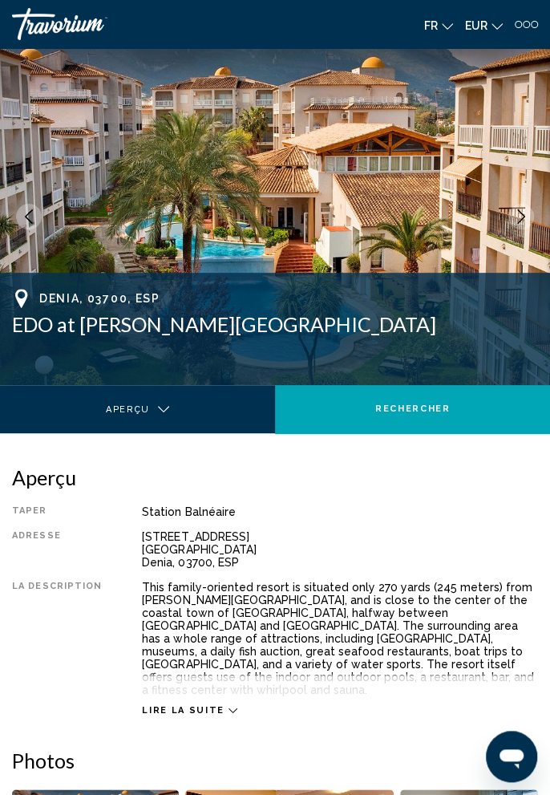
click at [207, 705] on span "Lire la suite" at bounding box center [183, 710] width 82 height 10
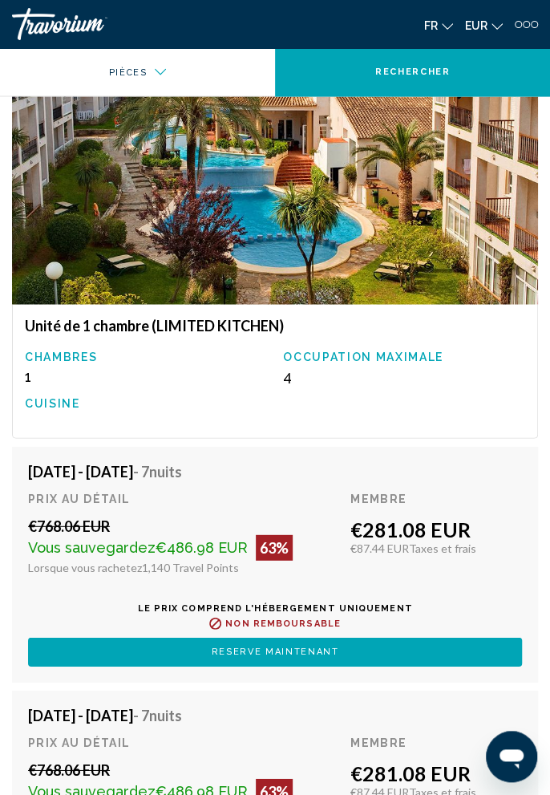
scroll to position [3002, 0]
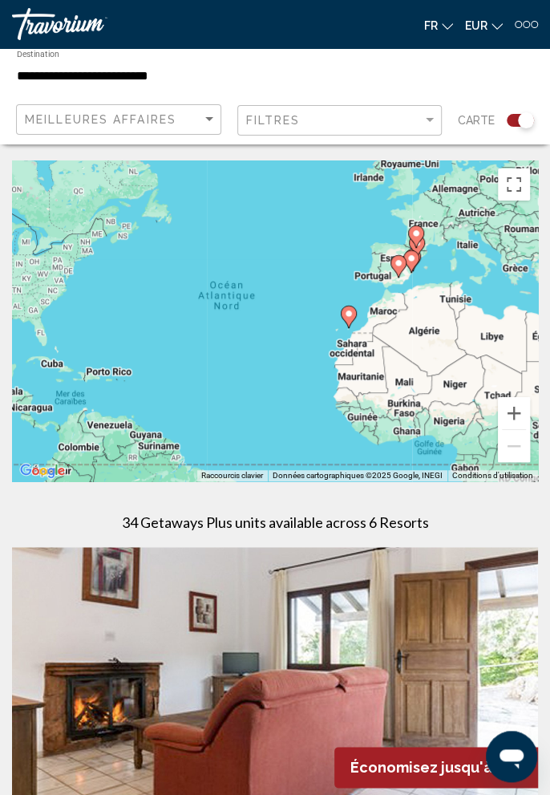
click at [527, 23] on div at bounding box center [526, 24] width 7 height 7
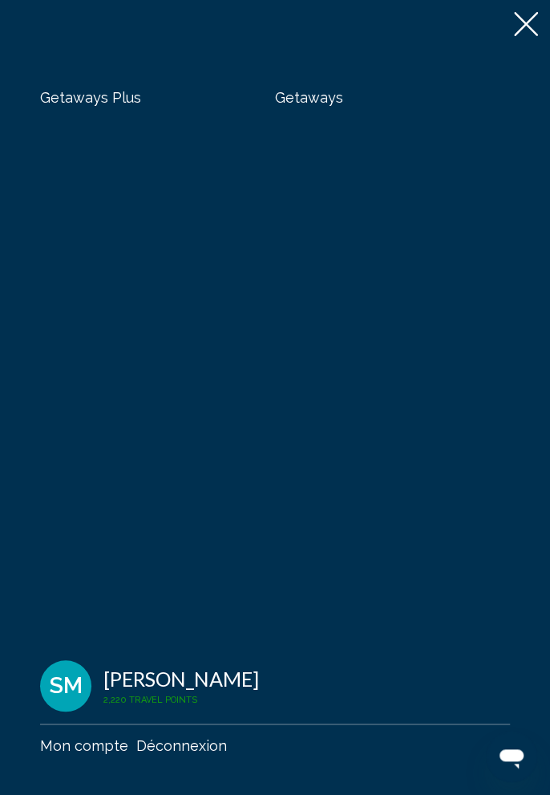
click at [323, 101] on span "Getaways" at bounding box center [309, 97] width 68 height 17
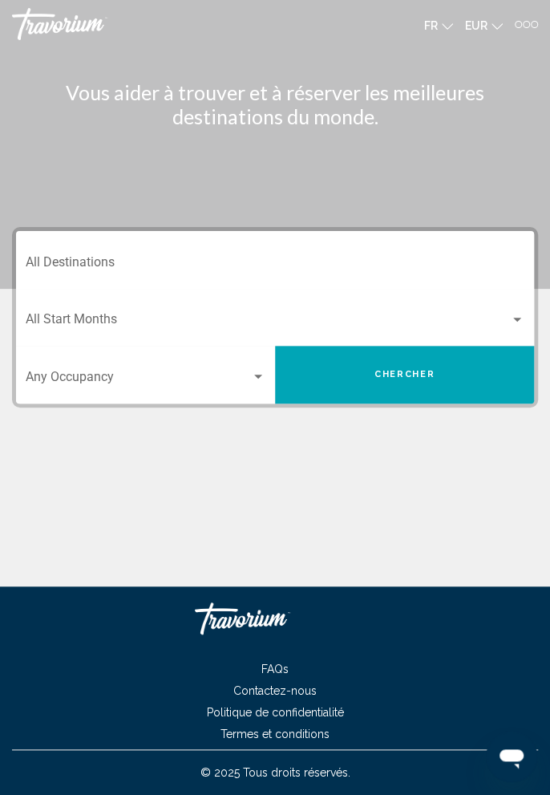
click at [253, 261] on input "Destination All Destinations" at bounding box center [275, 265] width 499 height 14
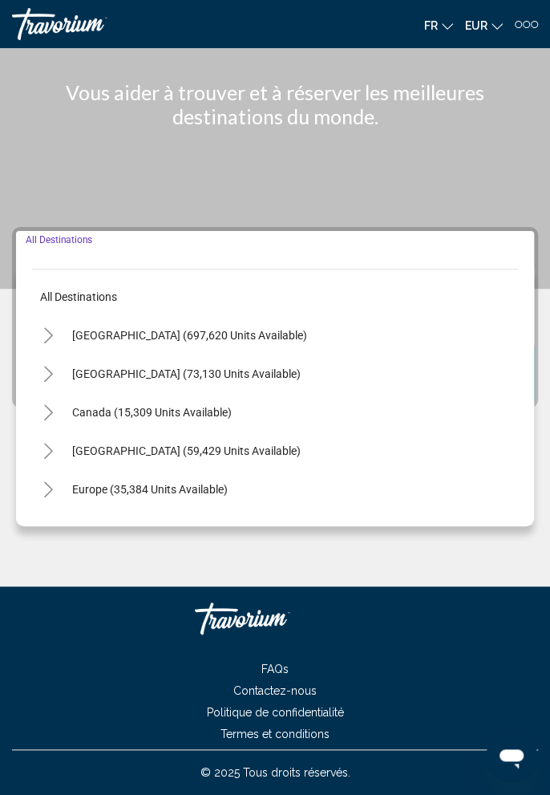
scroll to position [51, 0]
click at [57, 473] on button "Toggle Europe (35,384 units available)" at bounding box center [48, 489] width 32 height 32
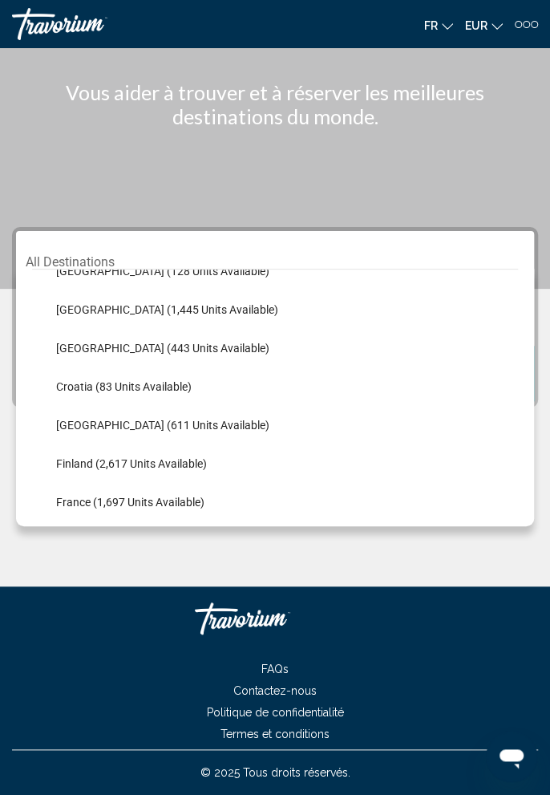
scroll to position [257, 0]
click at [190, 379] on span "Croatia (83 units available)" at bounding box center [124, 385] width 136 height 13
type input "**********"
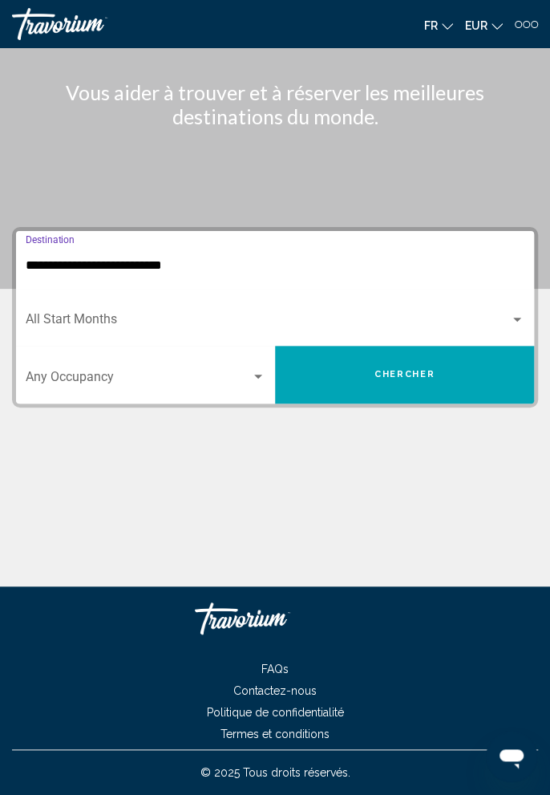
click at [179, 315] on span "Search widget" at bounding box center [268, 322] width 484 height 14
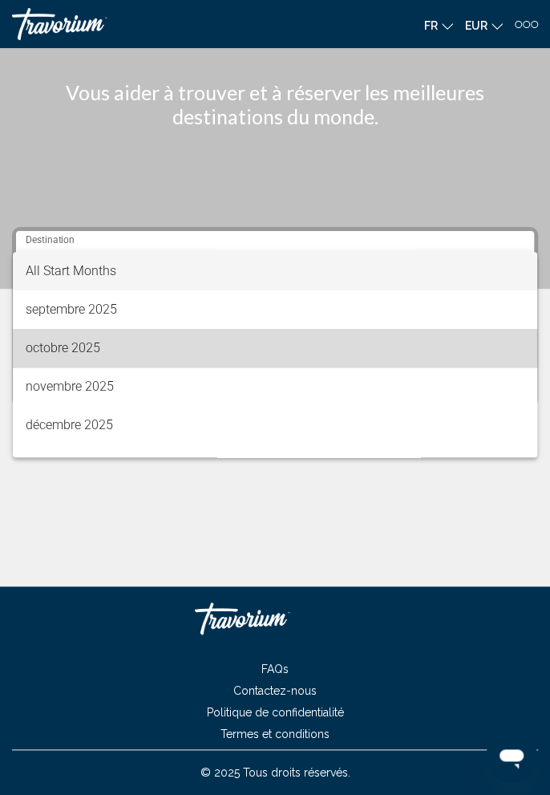
click at [110, 348] on span "octobre 2025" at bounding box center [276, 348] width 500 height 39
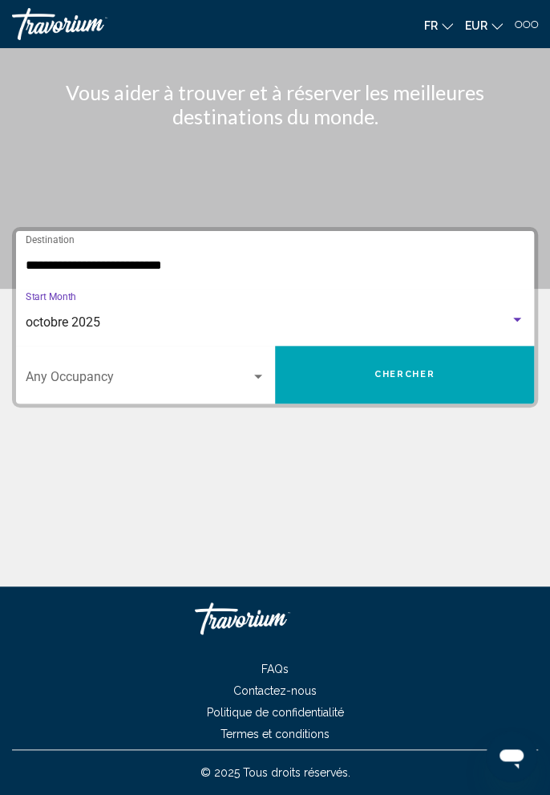
click at [190, 373] on span "Search widget" at bounding box center [138, 380] width 225 height 14
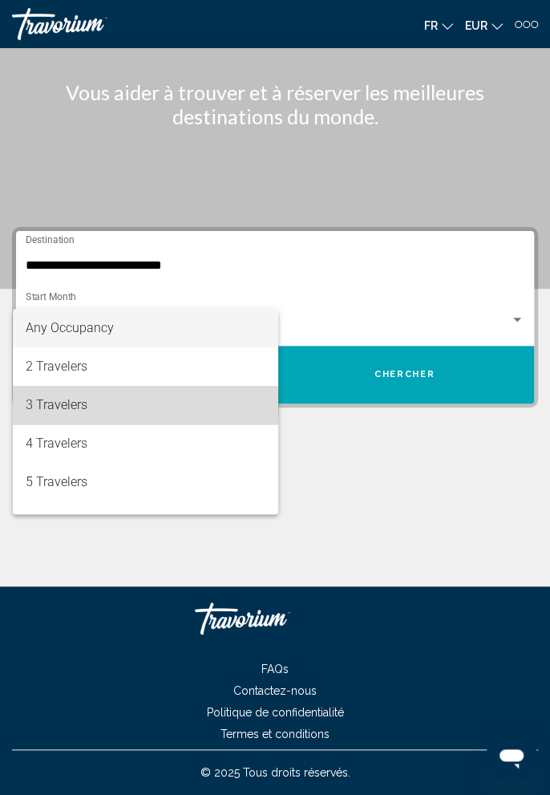
click at [97, 404] on span "3 Travelers" at bounding box center [146, 405] width 240 height 39
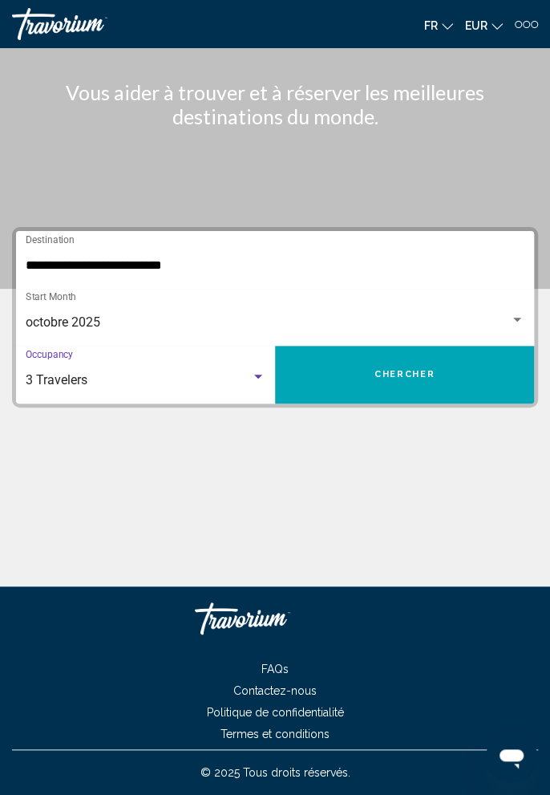
click at [363, 346] on button "Chercher" at bounding box center [404, 375] width 259 height 58
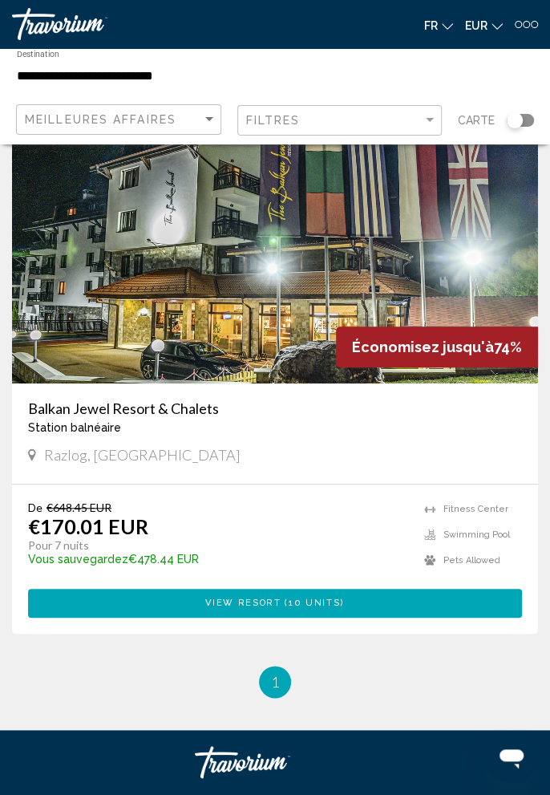
scroll to position [84, 0]
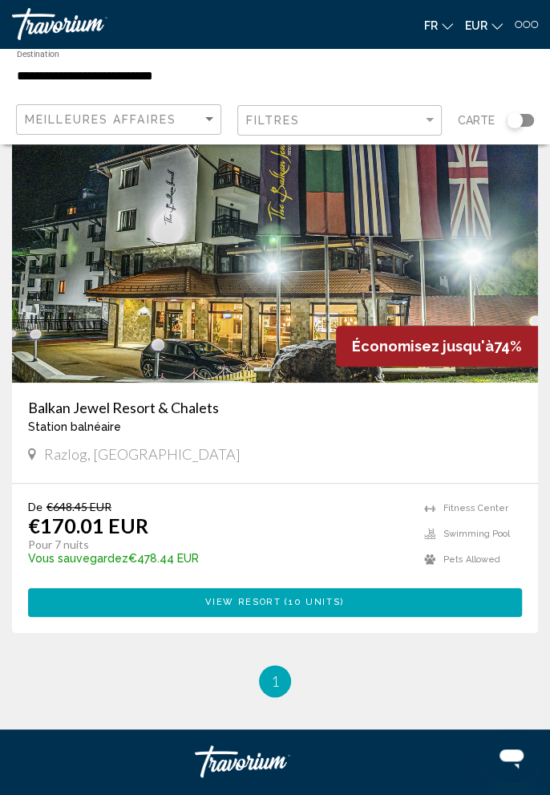
click at [334, 414] on h3 "Balkan Jewel Resort & Chalets" at bounding box center [275, 408] width 494 height 18
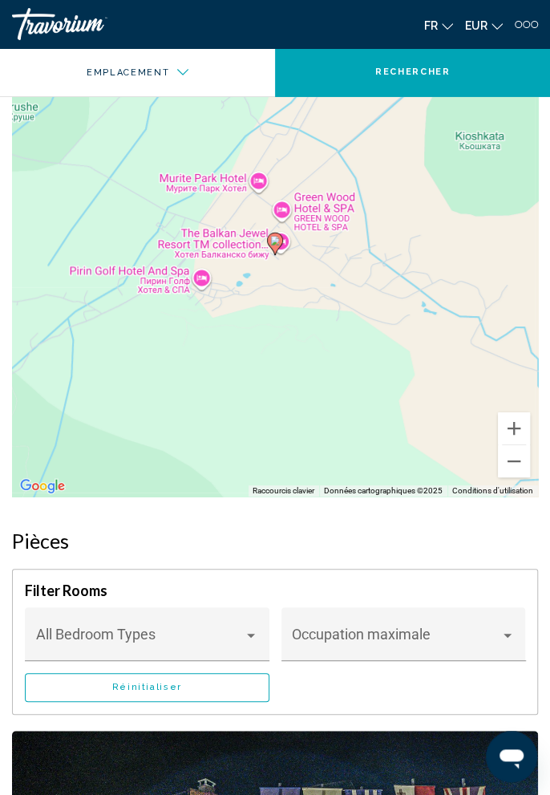
scroll to position [1727, 0]
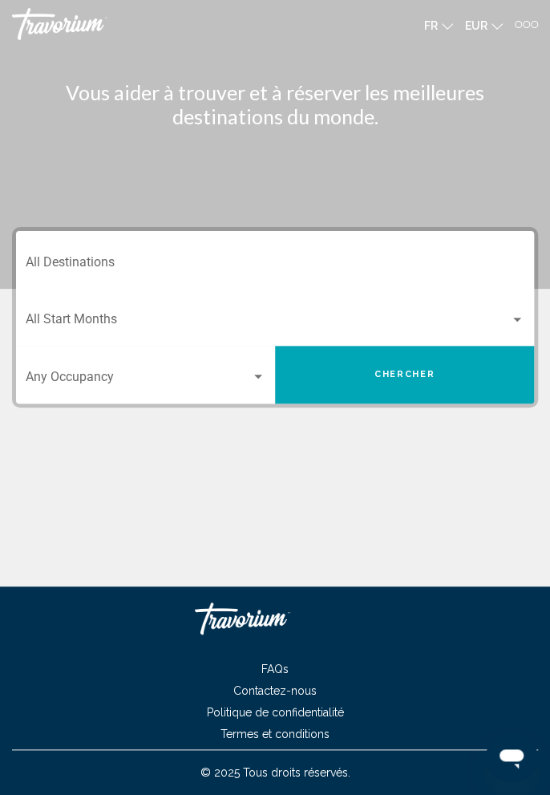
click at [227, 258] on input "Destination All Destinations" at bounding box center [275, 265] width 499 height 14
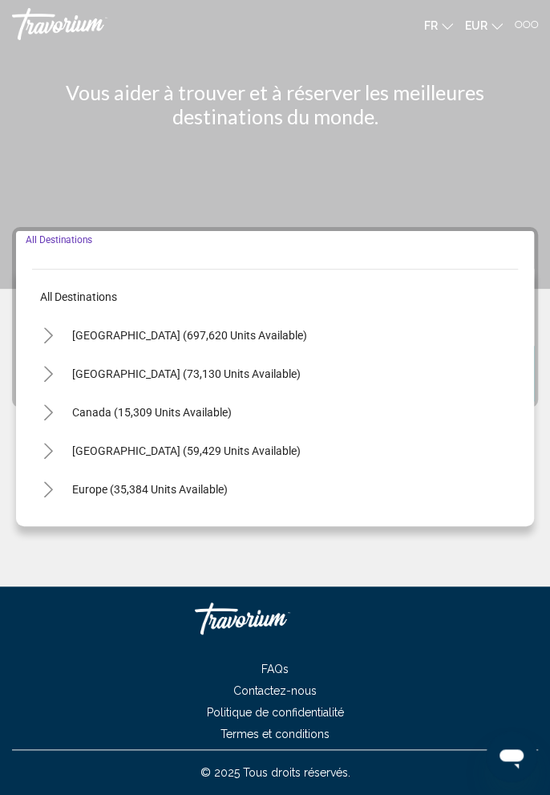
click at [50, 489] on icon "Toggle Europe (35,384 units available)" at bounding box center [48, 489] width 9 height 16
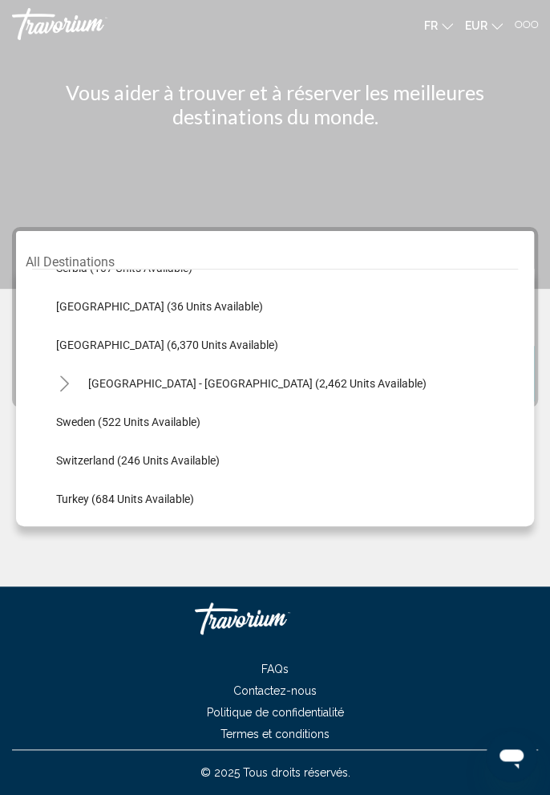
scroll to position [828, 0]
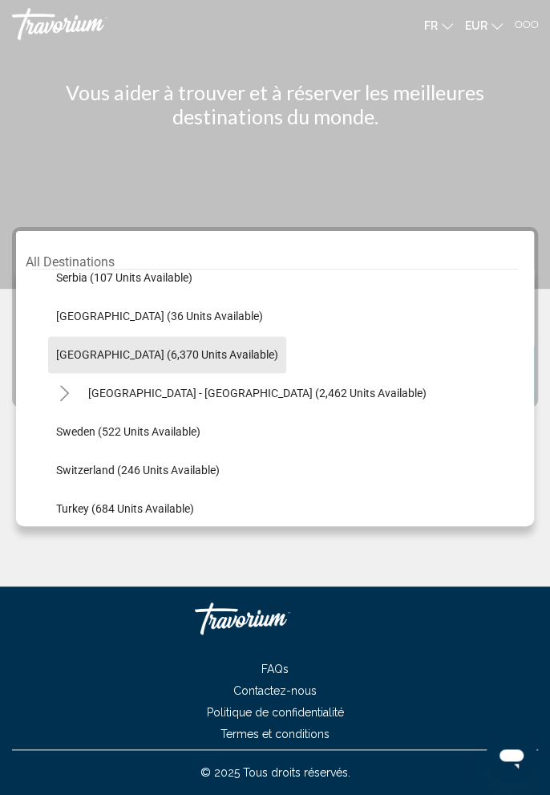
click at [186, 355] on span "[GEOGRAPHIC_DATA] (6,370 units available)" at bounding box center [167, 354] width 222 height 13
type input "**********"
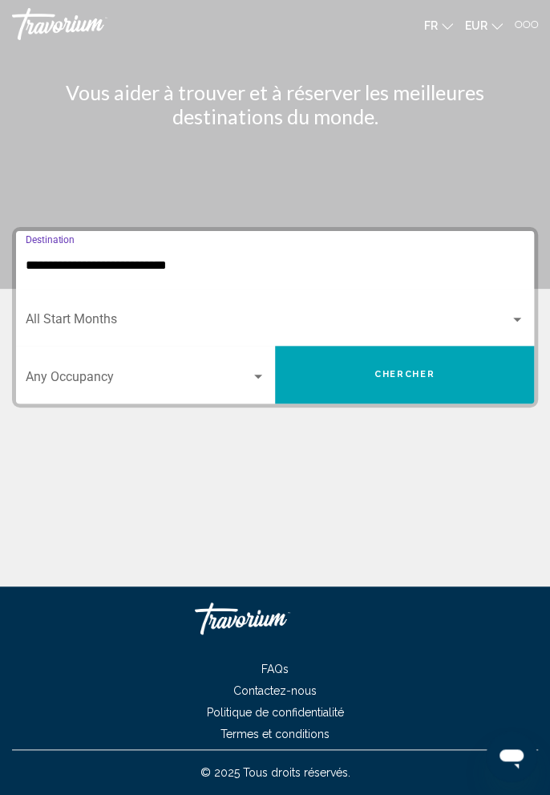
click at [123, 318] on span "Search widget" at bounding box center [268, 322] width 484 height 14
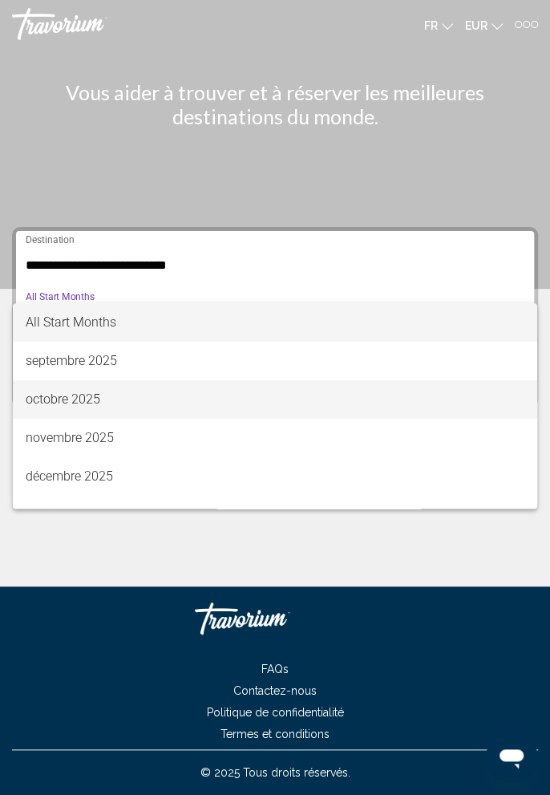
click at [119, 395] on span "octobre 2025" at bounding box center [276, 399] width 500 height 39
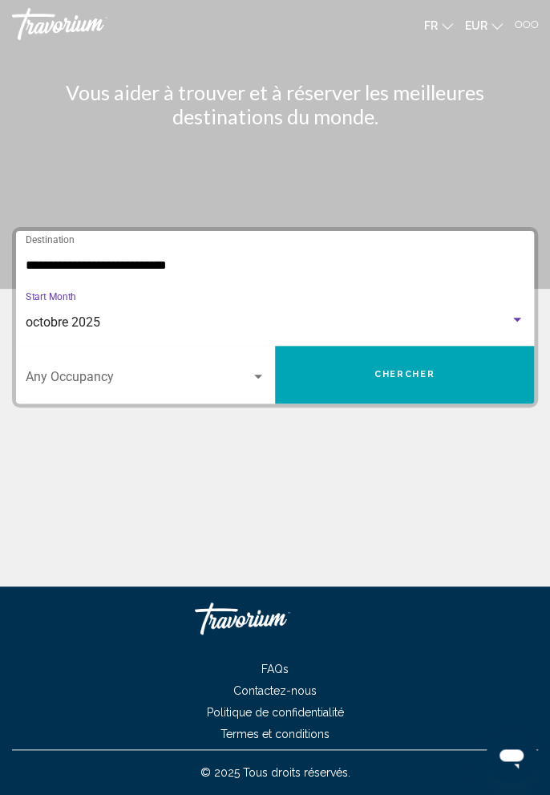
click at [171, 385] on span "Search widget" at bounding box center [138, 380] width 225 height 14
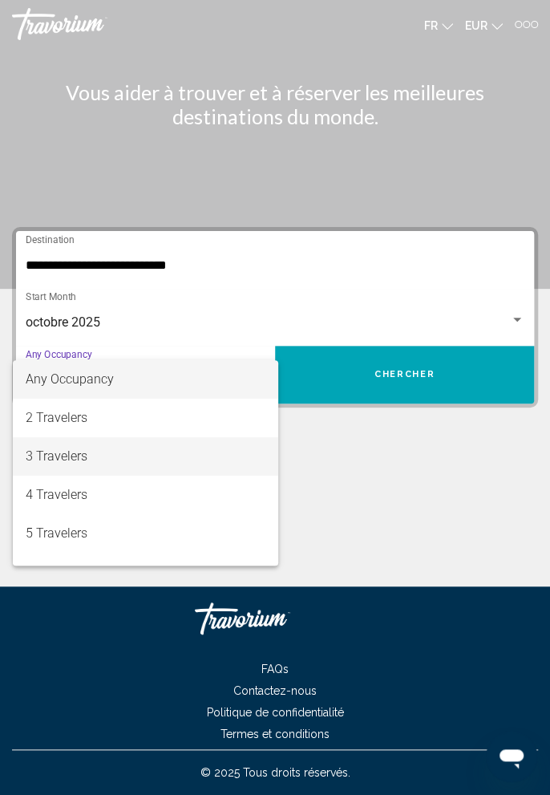
click at [107, 456] on span "3 Travelers" at bounding box center [146, 456] width 240 height 39
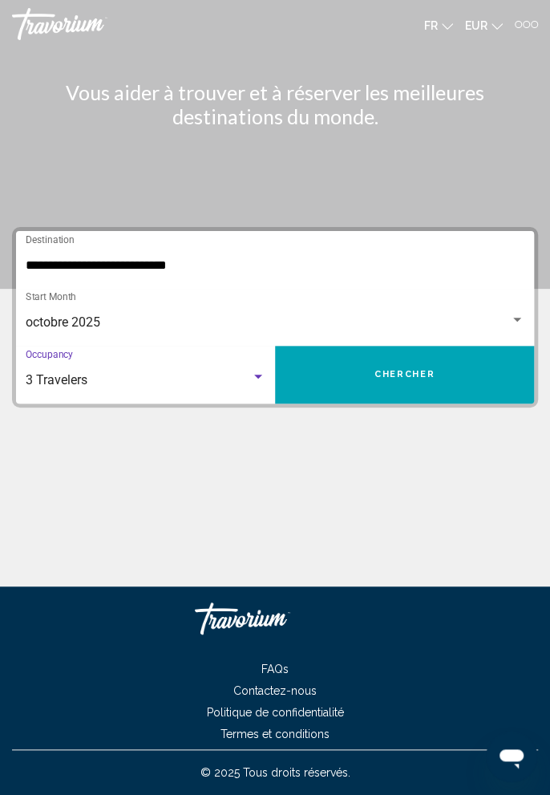
click at [425, 385] on button "Chercher" at bounding box center [404, 375] width 259 height 58
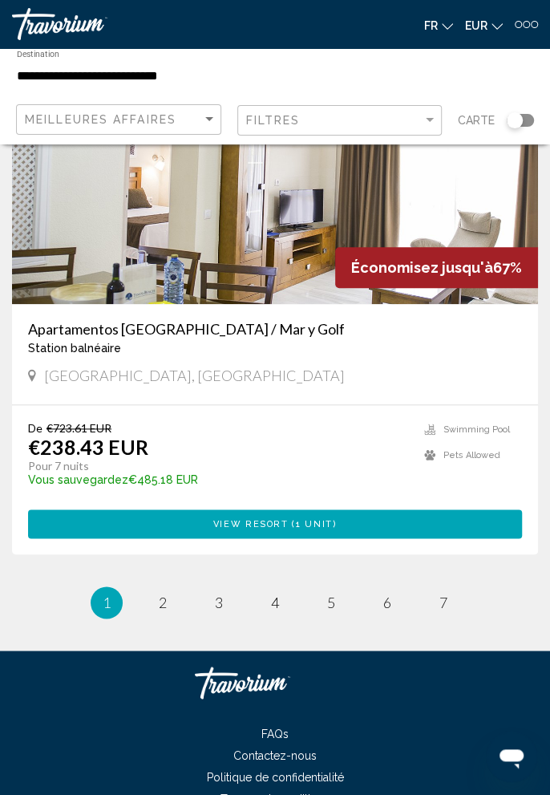
scroll to position [6109, 0]
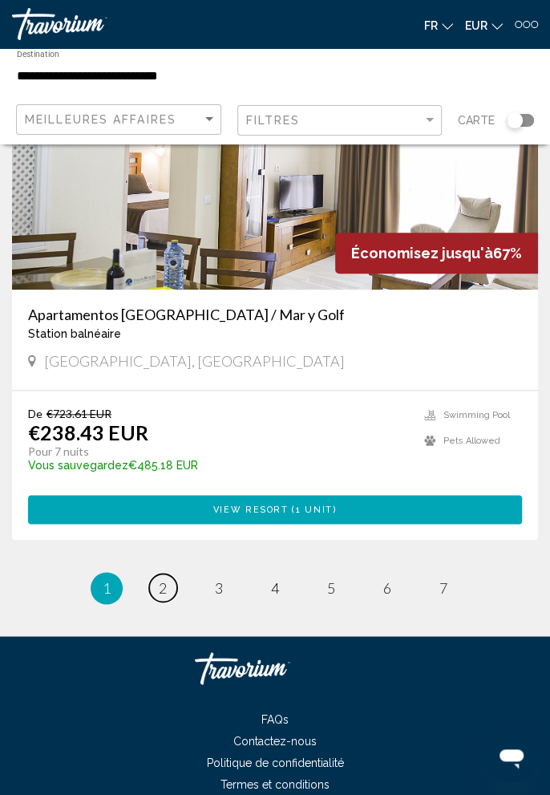
click at [164, 602] on link "page 2" at bounding box center [163, 588] width 28 height 28
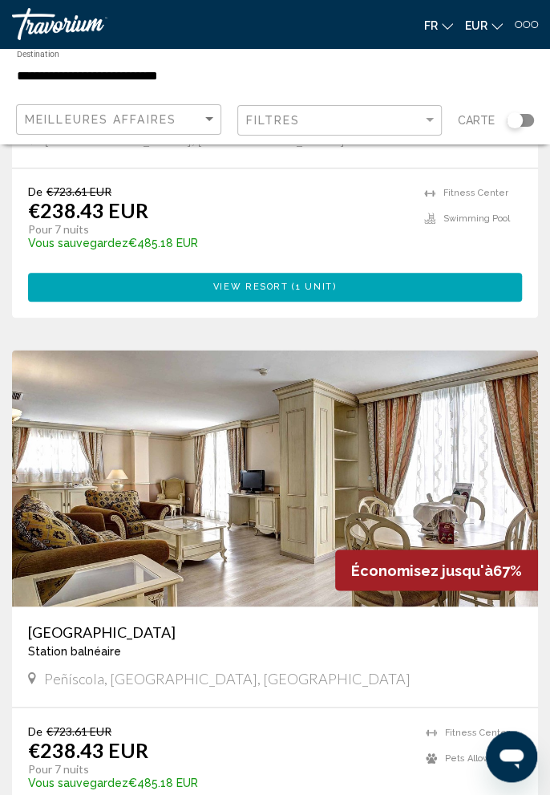
scroll to position [402, 0]
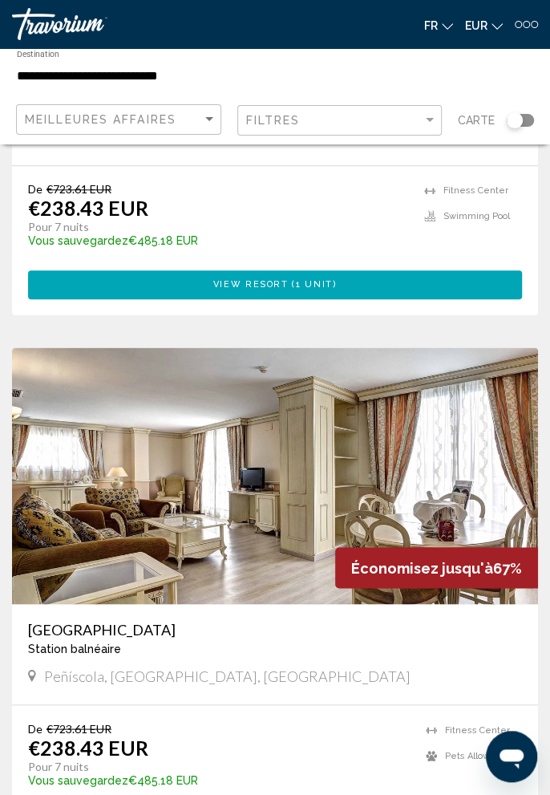
click at [124, 628] on h3 "[GEOGRAPHIC_DATA]" at bounding box center [275, 629] width 494 height 18
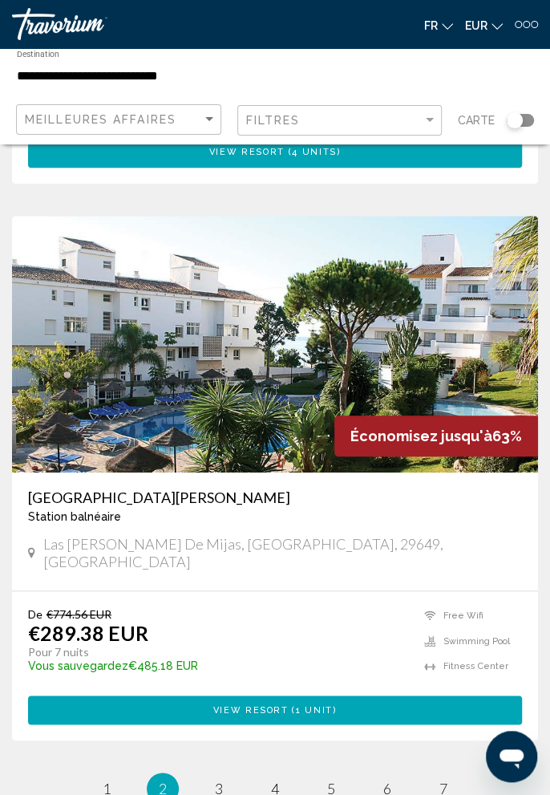
scroll to position [6109, 0]
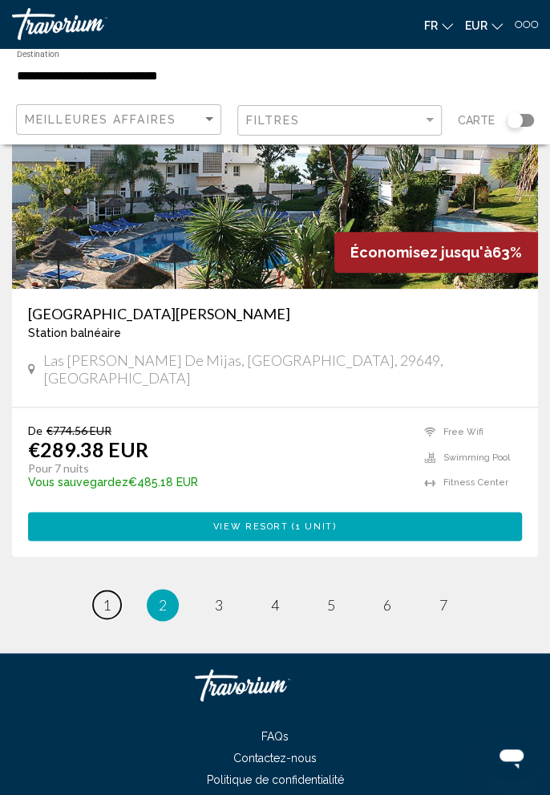
click at [107, 596] on span "1" at bounding box center [107, 605] width 8 height 18
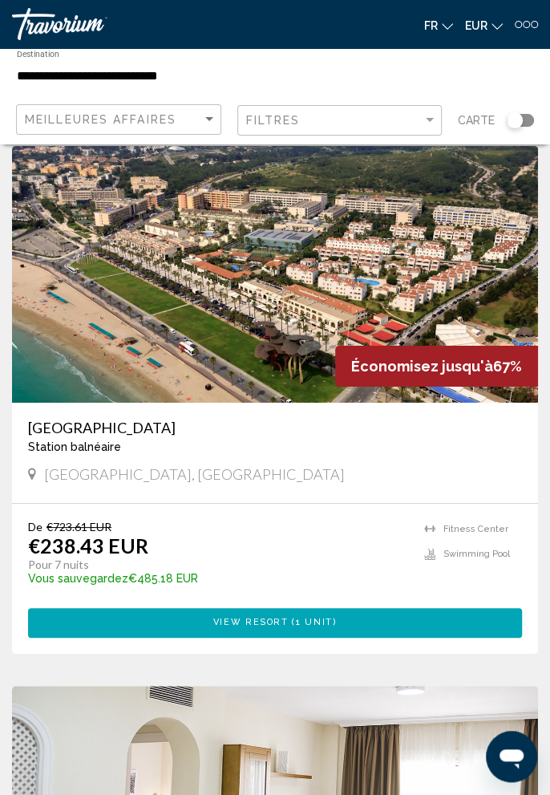
scroll to position [5455, 0]
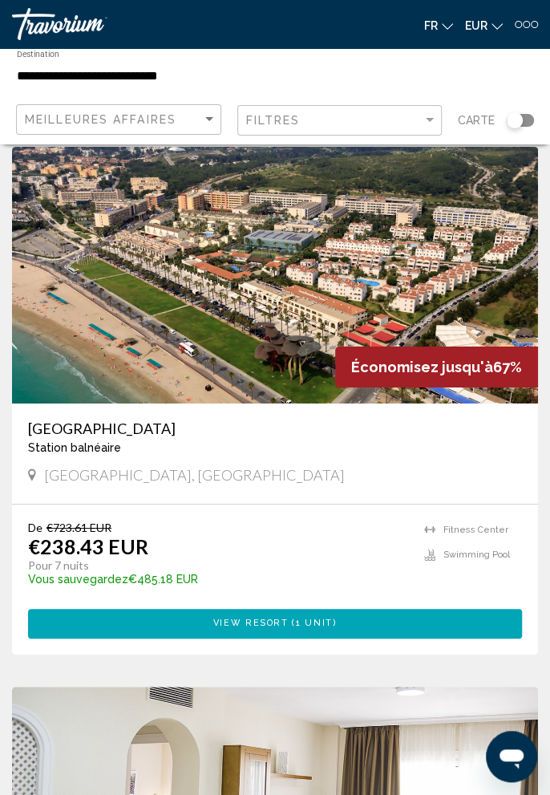
click at [99, 435] on h3 "[GEOGRAPHIC_DATA]" at bounding box center [275, 429] width 494 height 18
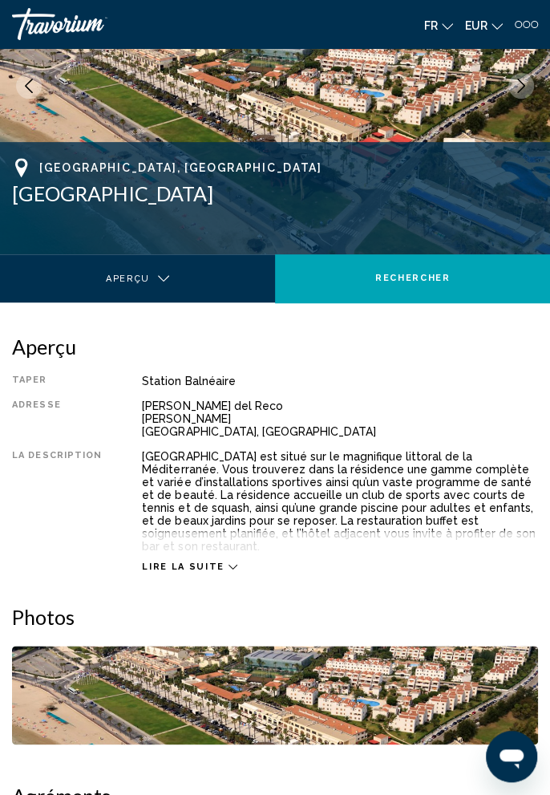
scroll to position [132, 0]
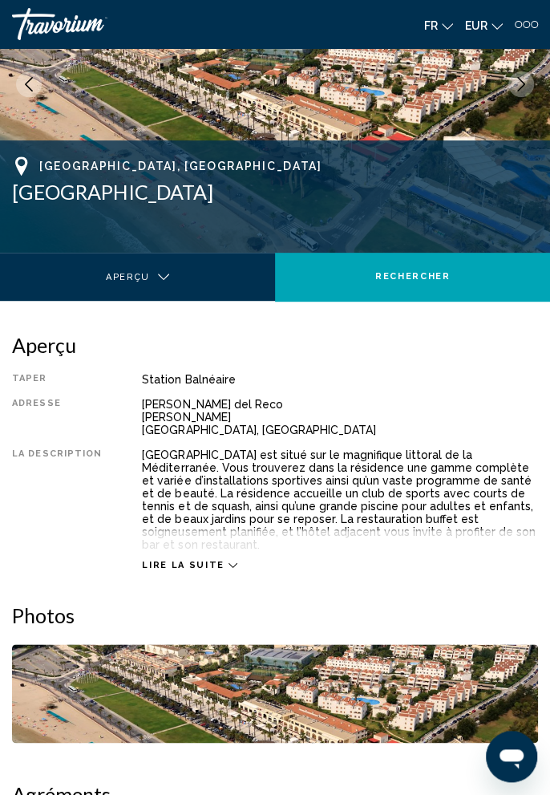
click at [229, 561] on icon "Main content" at bounding box center [233, 565] width 9 height 9
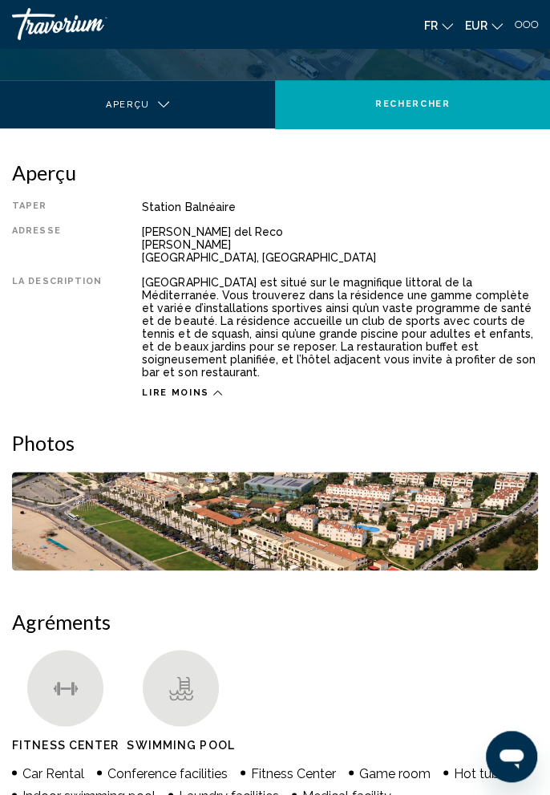
scroll to position [306, 0]
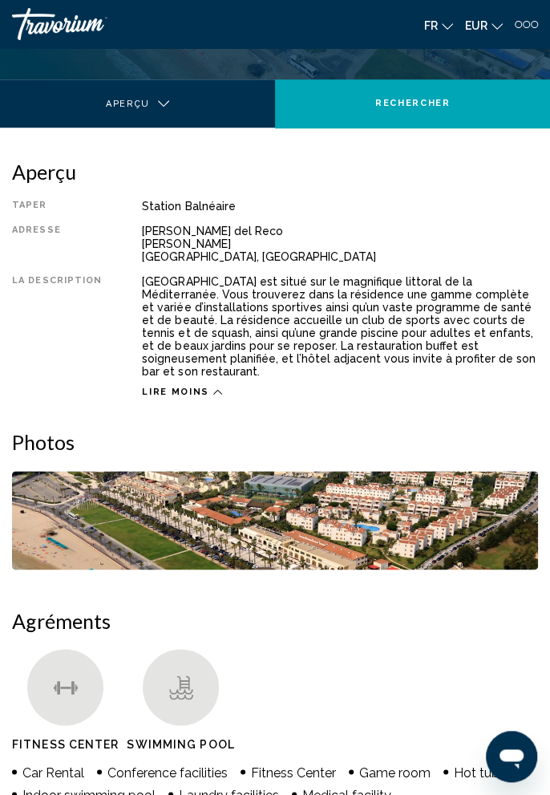
click at [442, 554] on img "Open full-screen image slider" at bounding box center [275, 520] width 526 height 99
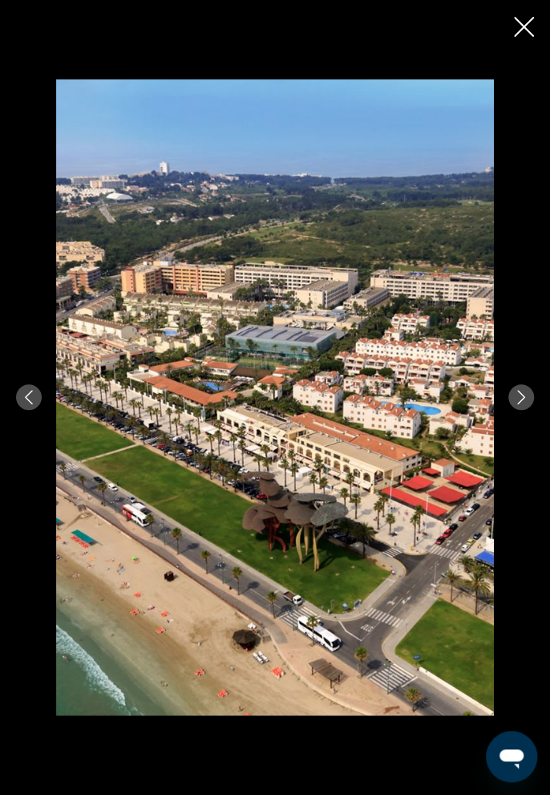
scroll to position [336, 0]
click at [515, 404] on icon "Next image" at bounding box center [521, 397] width 14 height 14
click at [530, 26] on icon "Close slideshow" at bounding box center [524, 27] width 20 height 20
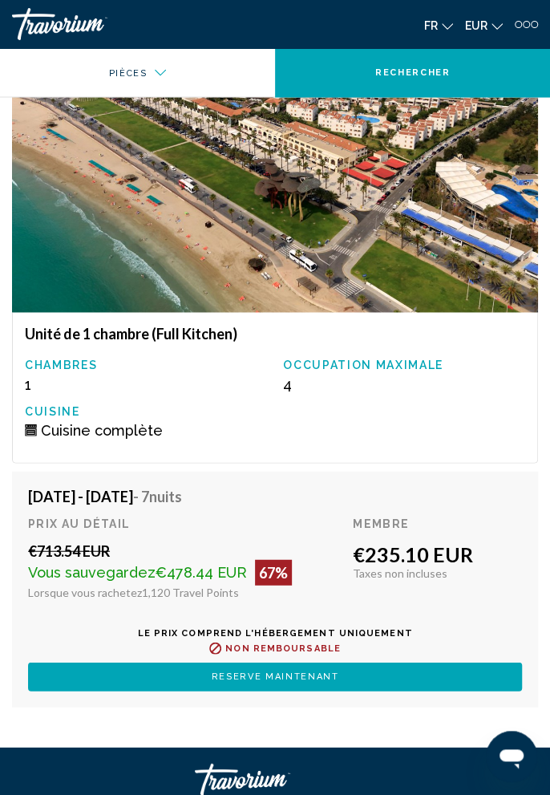
scroll to position [2843, 0]
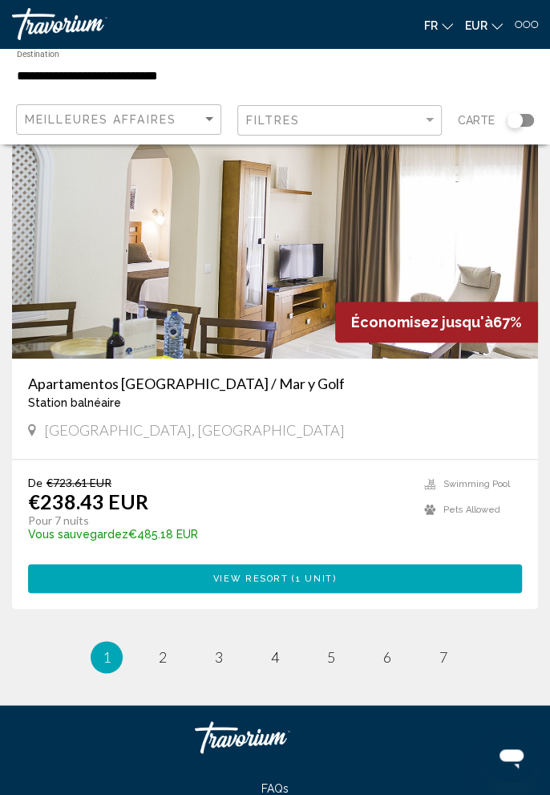
scroll to position [6041, 0]
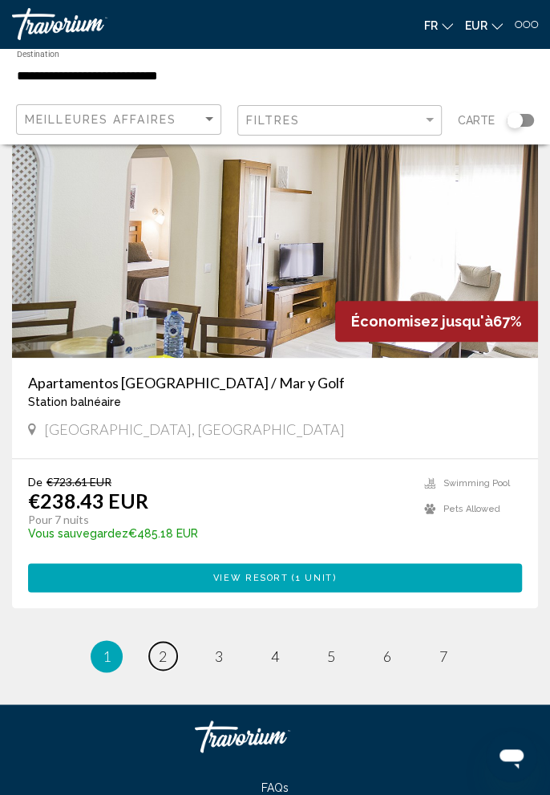
click at [164, 665] on span "2" at bounding box center [163, 656] width 8 height 18
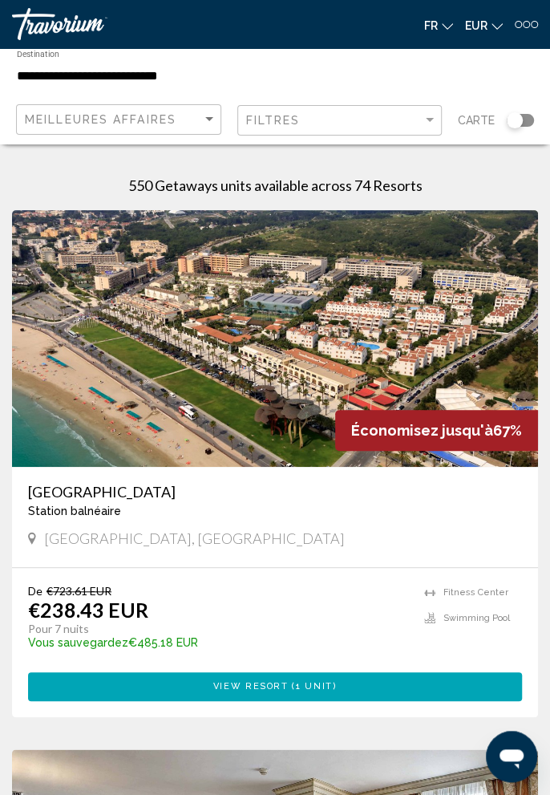
click at [91, 497] on h3 "[GEOGRAPHIC_DATA]" at bounding box center [275, 492] width 494 height 18
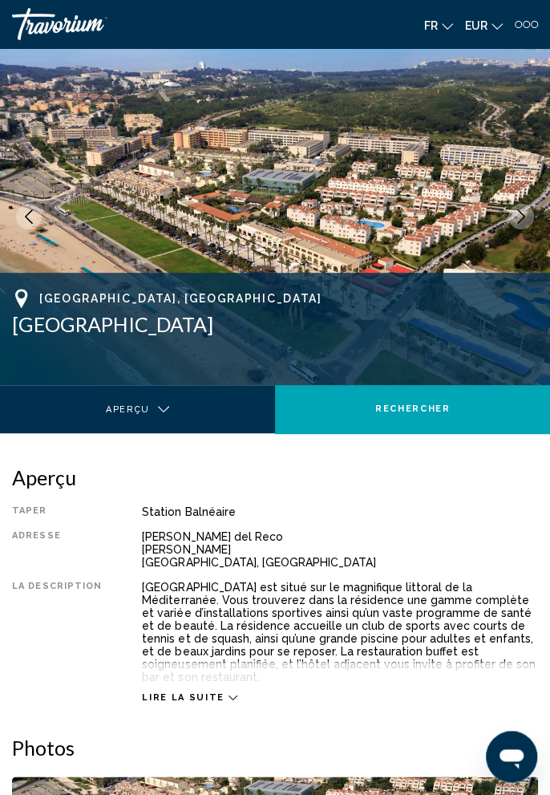
click at [204, 692] on span "Lire la suite" at bounding box center [183, 697] width 82 height 10
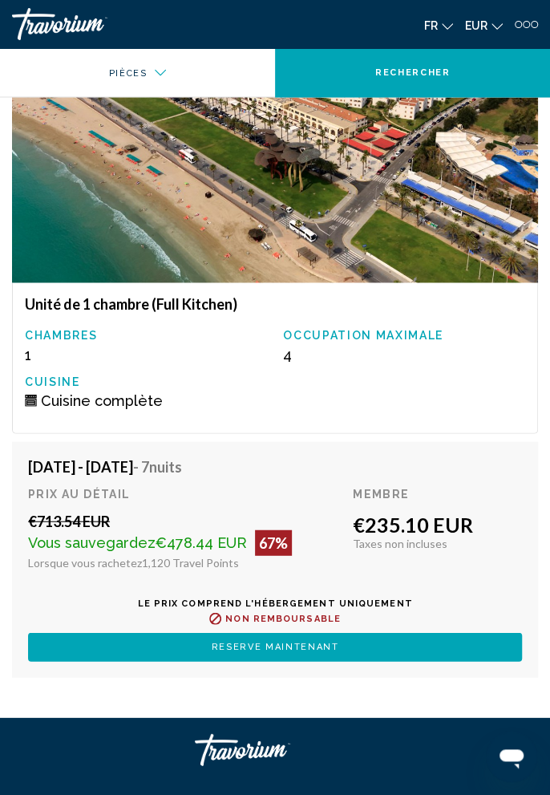
scroll to position [2888, 0]
